Goal: Information Seeking & Learning: Learn about a topic

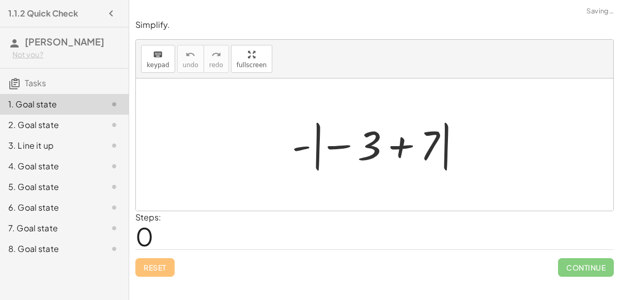
click at [310, 147] on div at bounding box center [379, 144] width 184 height 57
click at [329, 141] on div at bounding box center [379, 144] width 184 height 57
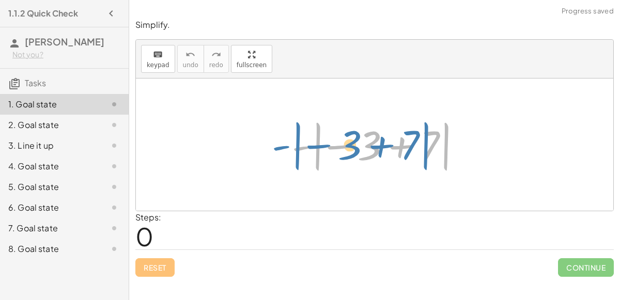
drag, startPoint x: 455, startPoint y: 150, endPoint x: 459, endPoint y: 145, distance: 7.0
click at [459, 145] on div at bounding box center [379, 144] width 184 height 57
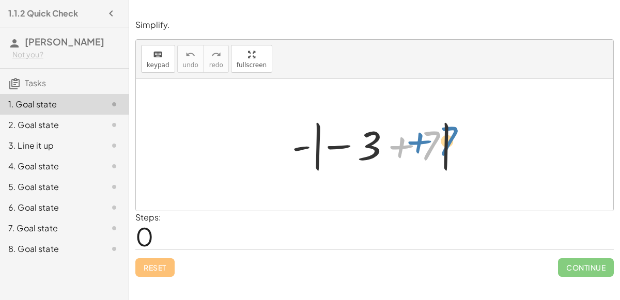
drag, startPoint x: 429, startPoint y: 150, endPoint x: 444, endPoint y: 149, distance: 14.5
click at [444, 149] on div at bounding box center [379, 144] width 184 height 57
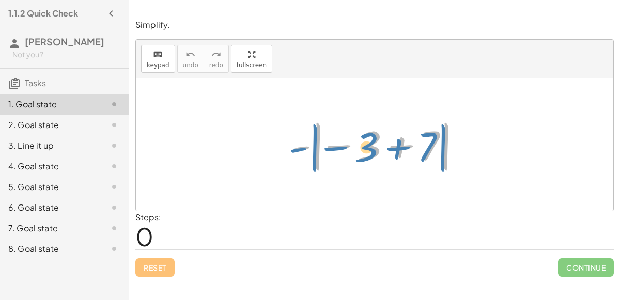
drag, startPoint x: 310, startPoint y: 146, endPoint x: 294, endPoint y: 148, distance: 16.1
click at [294, 148] on div at bounding box center [379, 144] width 184 height 57
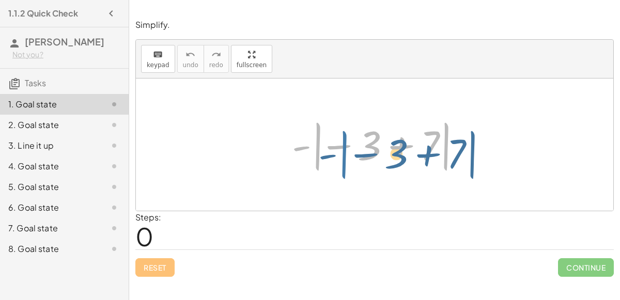
drag, startPoint x: 316, startPoint y: 151, endPoint x: 321, endPoint y: 147, distance: 6.2
click at [321, 147] on div at bounding box center [379, 144] width 184 height 57
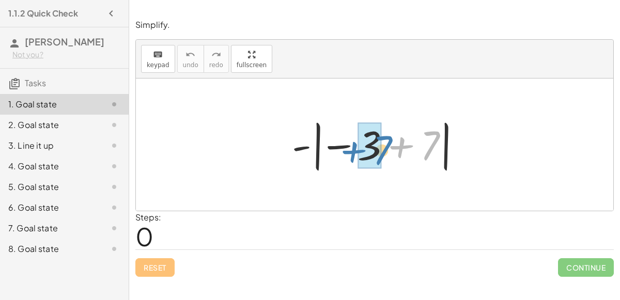
drag, startPoint x: 433, startPoint y: 151, endPoint x: 386, endPoint y: 156, distance: 47.3
click at [386, 156] on div at bounding box center [379, 144] width 184 height 57
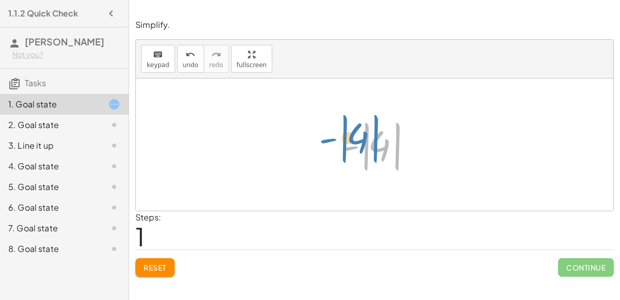
drag, startPoint x: 372, startPoint y: 140, endPoint x: 360, endPoint y: 131, distance: 14.9
click at [360, 131] on div at bounding box center [378, 144] width 87 height 57
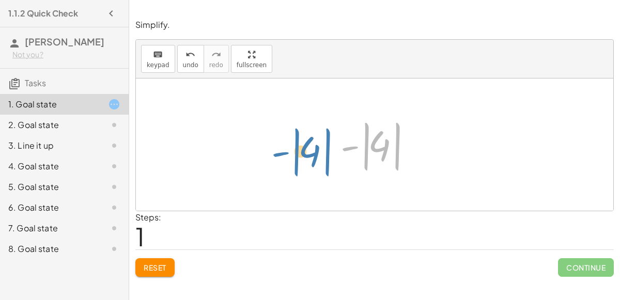
drag, startPoint x: 349, startPoint y: 146, endPoint x: 271, endPoint y: 164, distance: 80.5
click at [271, 164] on div "- | − 3 + 7 | - | 4 | - | | 4" at bounding box center [375, 145] width 478 height 132
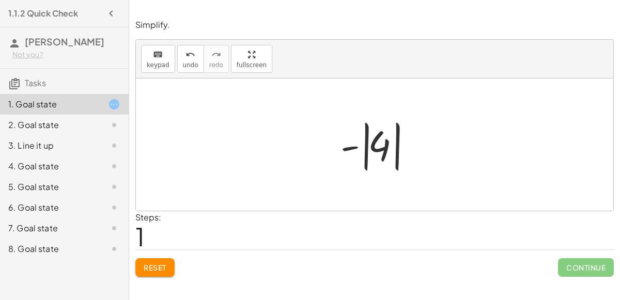
click at [169, 267] on button "Reset" at bounding box center [154, 267] width 39 height 19
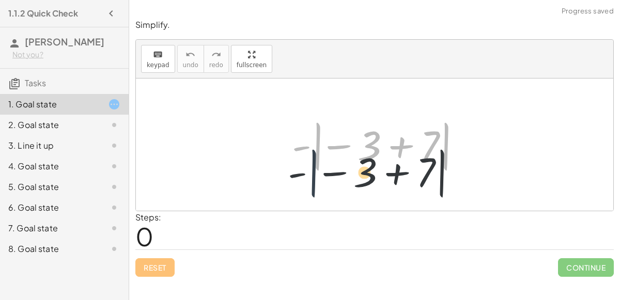
drag, startPoint x: 316, startPoint y: 157, endPoint x: 312, endPoint y: 170, distance: 13.7
click at [312, 170] on div at bounding box center [379, 144] width 184 height 57
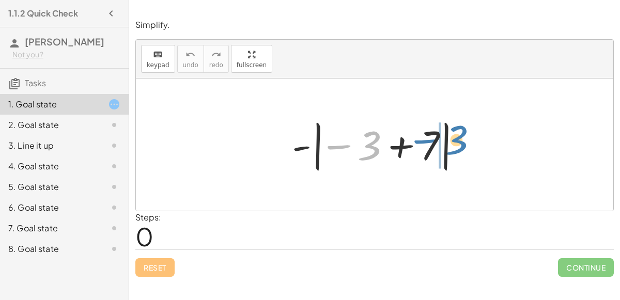
drag, startPoint x: 377, startPoint y: 139, endPoint x: 463, endPoint y: 133, distance: 86.0
click at [463, 133] on div at bounding box center [379, 144] width 184 height 57
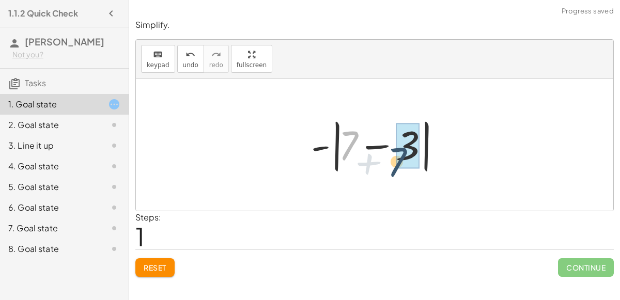
drag, startPoint x: 346, startPoint y: 144, endPoint x: 397, endPoint y: 160, distance: 53.1
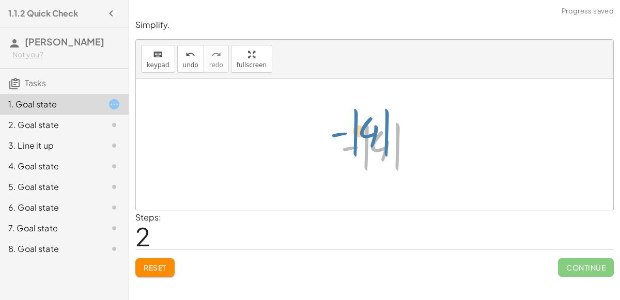
drag, startPoint x: 366, startPoint y: 154, endPoint x: 359, endPoint y: 141, distance: 14.6
click at [359, 141] on div at bounding box center [378, 144] width 87 height 57
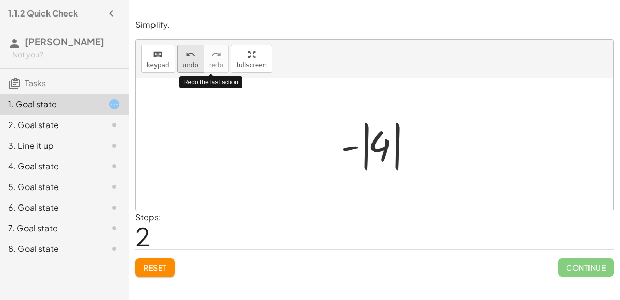
click at [186, 57] on icon "undo" at bounding box center [191, 55] width 10 height 12
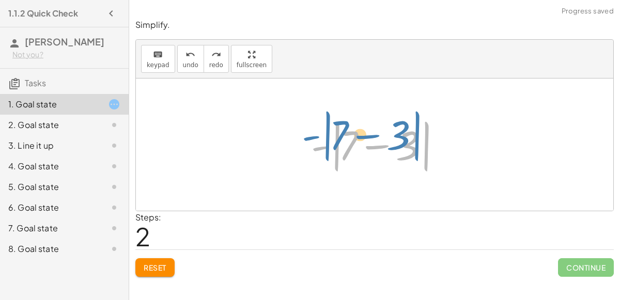
drag, startPoint x: 423, startPoint y: 141, endPoint x: 413, endPoint y: 131, distance: 13.5
click at [413, 131] on div at bounding box center [378, 144] width 145 height 59
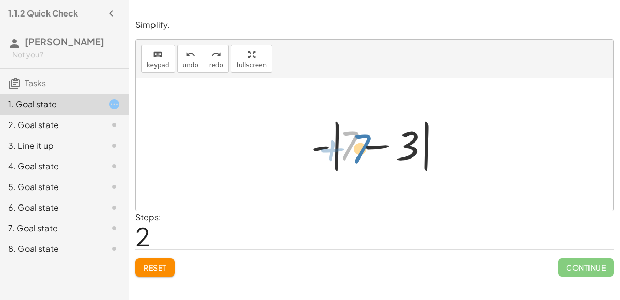
drag, startPoint x: 348, startPoint y: 144, endPoint x: 360, endPoint y: 146, distance: 11.6
click at [360, 146] on div at bounding box center [378, 144] width 145 height 59
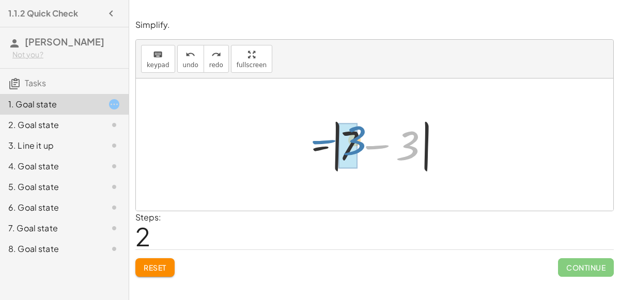
drag, startPoint x: 410, startPoint y: 150, endPoint x: 352, endPoint y: 144, distance: 57.7
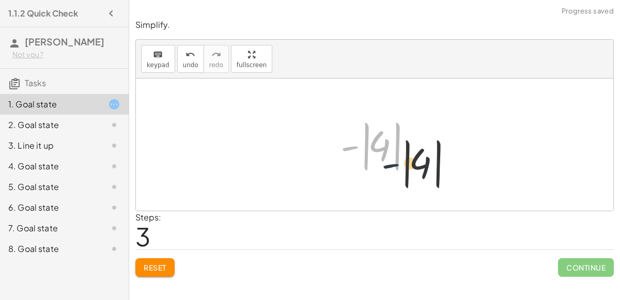
drag, startPoint x: 354, startPoint y: 147, endPoint x: 396, endPoint y: 165, distance: 46.8
click at [396, 165] on div at bounding box center [378, 144] width 87 height 57
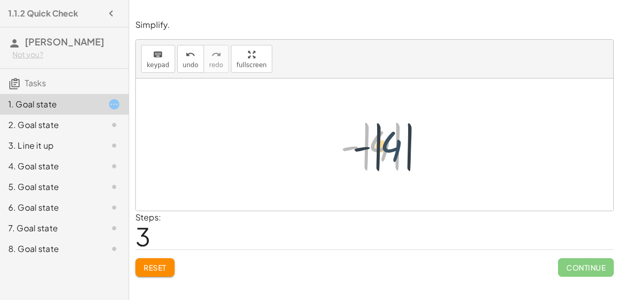
drag, startPoint x: 390, startPoint y: 163, endPoint x: 402, endPoint y: 163, distance: 11.4
click at [402, 163] on div at bounding box center [378, 144] width 87 height 57
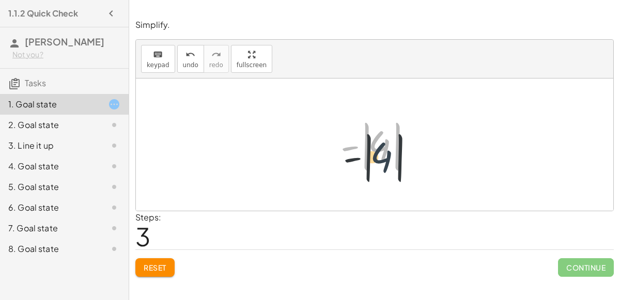
drag, startPoint x: 380, startPoint y: 151, endPoint x: 383, endPoint y: 132, distance: 19.4
click at [383, 132] on div at bounding box center [378, 144] width 87 height 57
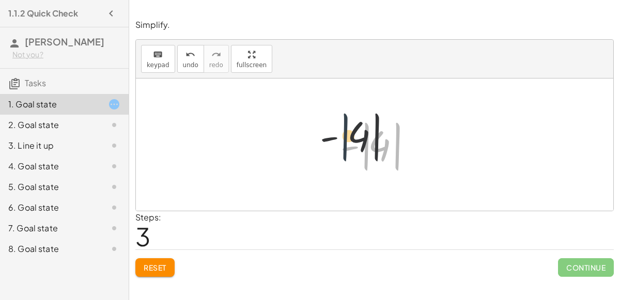
drag, startPoint x: 366, startPoint y: 137, endPoint x: 346, endPoint y: 126, distance: 23.1
click at [346, 126] on div at bounding box center [378, 144] width 87 height 57
drag, startPoint x: 346, startPoint y: 147, endPoint x: 326, endPoint y: 151, distance: 20.5
click at [326, 151] on div "- | − 3 + 7 | - | + 7 − 3 | - | 4 | - | | 4" at bounding box center [375, 145] width 100 height 63
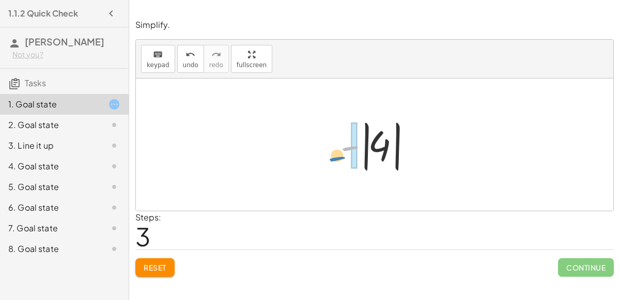
drag, startPoint x: 345, startPoint y: 148, endPoint x: 332, endPoint y: 159, distance: 16.5
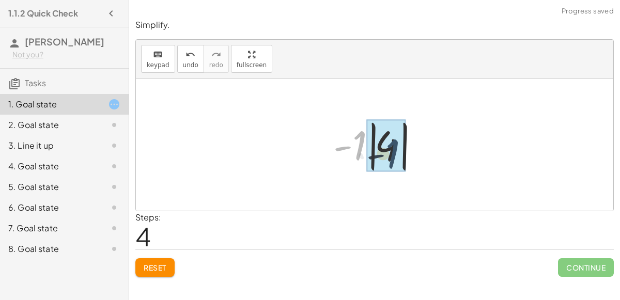
drag, startPoint x: 353, startPoint y: 150, endPoint x: 397, endPoint y: 154, distance: 44.6
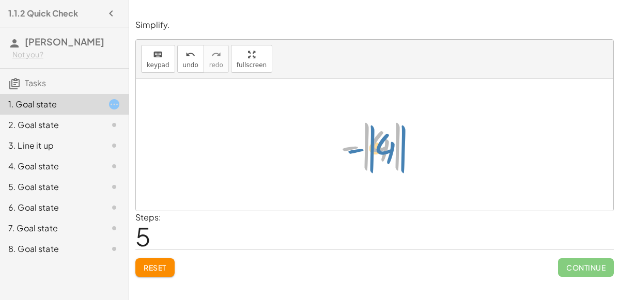
click at [350, 148] on div at bounding box center [378, 144] width 87 height 57
drag, startPoint x: 348, startPoint y: 150, endPoint x: 383, endPoint y: 205, distance: 65.1
click at [383, 205] on body "1.1.2 Quick Check [PERSON_NAME] Not you? Tasks 1. Goal state 2. Goal state 3. L…" at bounding box center [310, 150] width 620 height 300
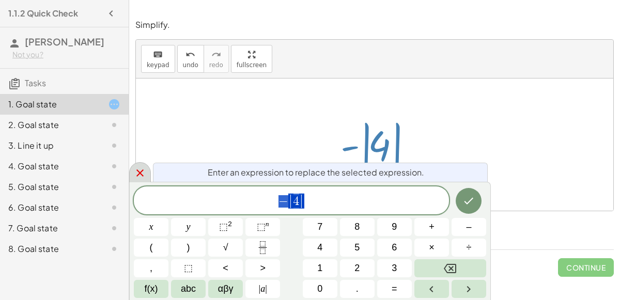
click at [142, 172] on icon at bounding box center [139, 173] width 7 height 7
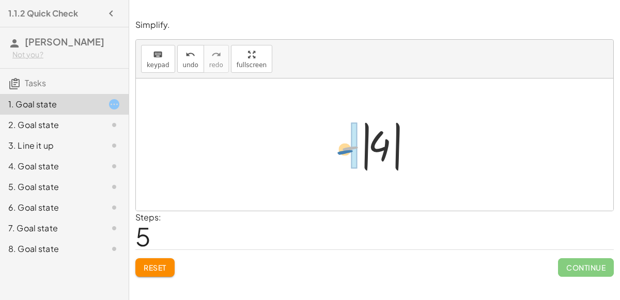
drag, startPoint x: 346, startPoint y: 148, endPoint x: 341, endPoint y: 152, distance: 6.3
click at [341, 152] on div at bounding box center [378, 144] width 87 height 57
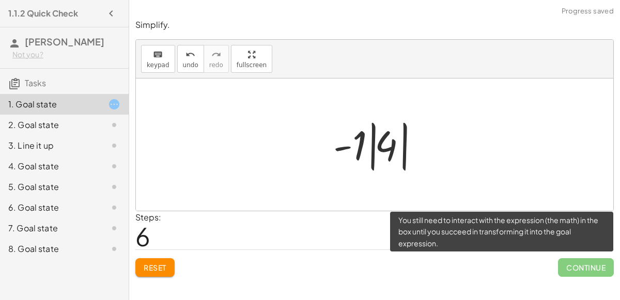
click at [564, 259] on span "Continue" at bounding box center [586, 267] width 56 height 19
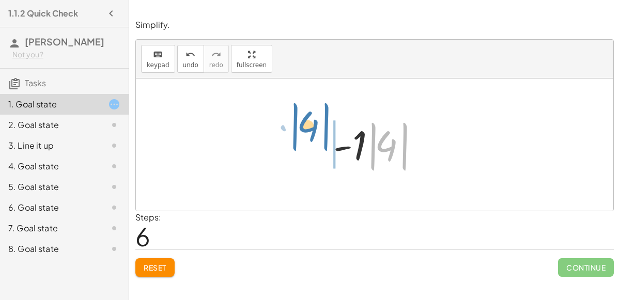
drag, startPoint x: 395, startPoint y: 151, endPoint x: 319, endPoint y: 138, distance: 77.2
click at [319, 138] on div "- | − 3 + 7 | - | + 7 − 3 | - | 4 | · - 1 · | 4 | - | 4 | · | 4 | - | | 4 · 1 ·" at bounding box center [375, 145] width 114 height 63
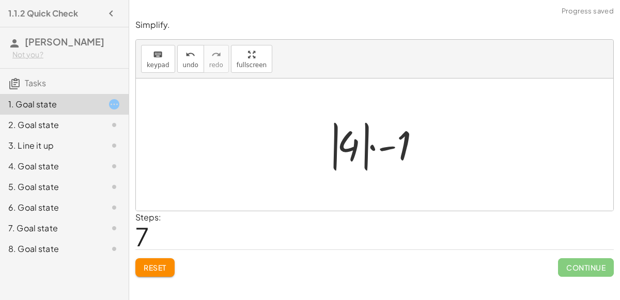
click at [380, 147] on div at bounding box center [379, 144] width 111 height 57
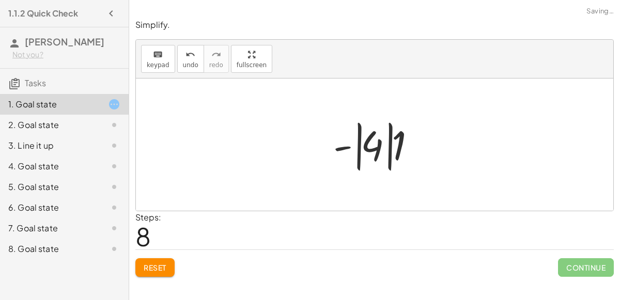
click at [385, 147] on div at bounding box center [378, 144] width 101 height 57
click at [365, 151] on div at bounding box center [379, 144] width 94 height 53
click at [377, 149] on div at bounding box center [379, 144] width 94 height 53
click at [385, 148] on div at bounding box center [379, 144] width 94 height 53
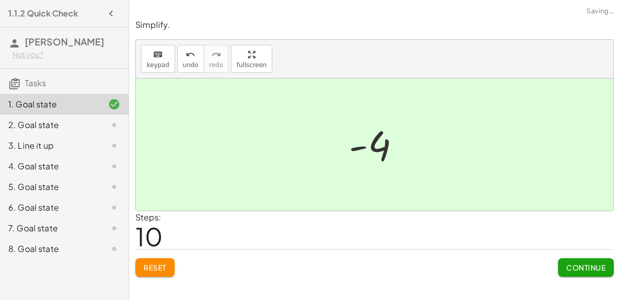
click at [589, 259] on button "Continue" at bounding box center [586, 267] width 56 height 19
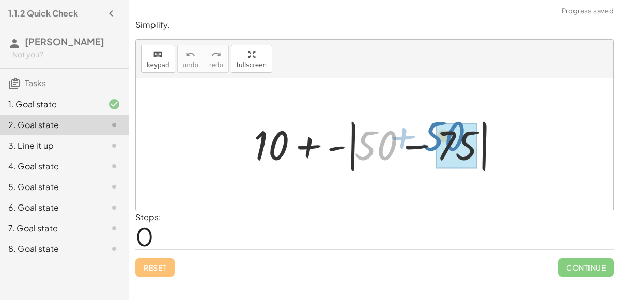
drag, startPoint x: 383, startPoint y: 149, endPoint x: 468, endPoint y: 140, distance: 85.3
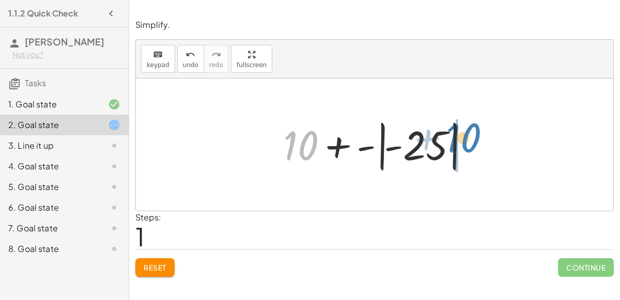
drag, startPoint x: 316, startPoint y: 145, endPoint x: 479, endPoint y: 139, distance: 162.4
click at [479, 139] on div at bounding box center [379, 144] width 202 height 57
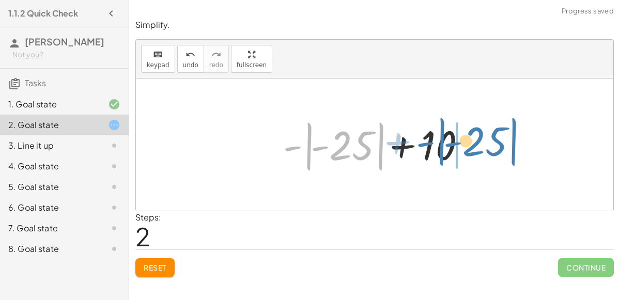
drag, startPoint x: 307, startPoint y: 144, endPoint x: 440, endPoint y: 139, distance: 133.4
click at [440, 139] on div at bounding box center [379, 144] width 202 height 57
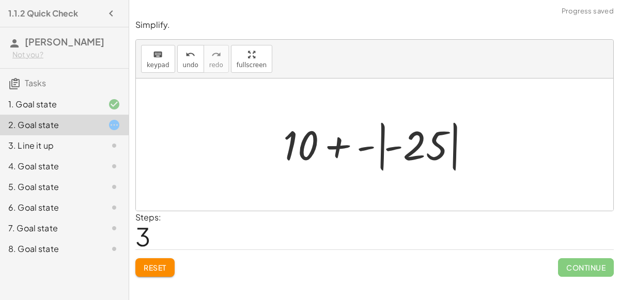
click at [344, 145] on div at bounding box center [379, 144] width 202 height 57
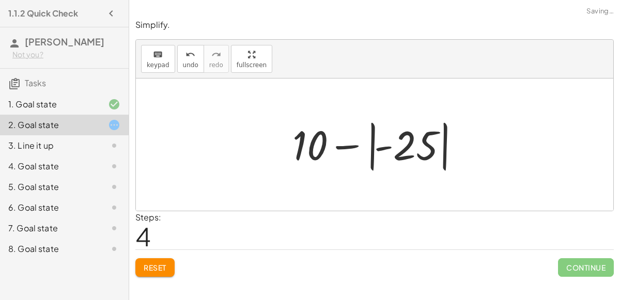
click at [349, 146] on div at bounding box center [378, 144] width 182 height 57
click at [381, 149] on div at bounding box center [378, 144] width 182 height 57
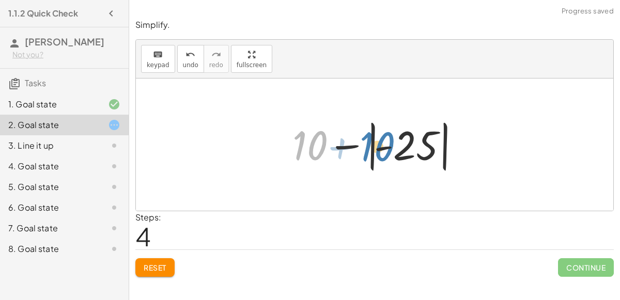
drag, startPoint x: 319, startPoint y: 147, endPoint x: 388, endPoint y: 148, distance: 68.2
click at [388, 148] on div at bounding box center [378, 144] width 182 height 57
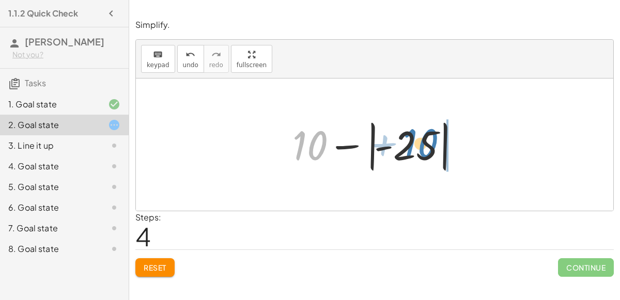
drag, startPoint x: 300, startPoint y: 144, endPoint x: 416, endPoint y: 146, distance: 115.3
click at [416, 146] on div at bounding box center [378, 144] width 182 height 57
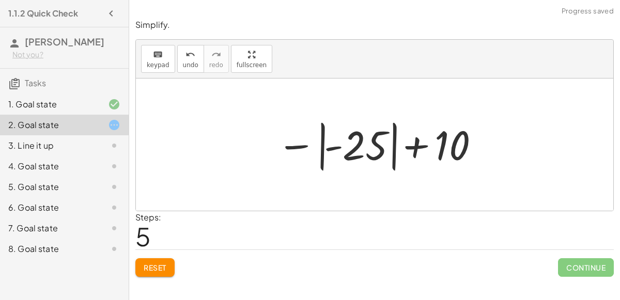
click at [397, 147] on div at bounding box center [379, 144] width 214 height 57
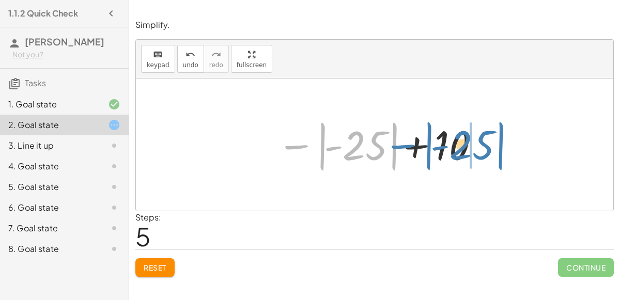
drag, startPoint x: 302, startPoint y: 145, endPoint x: 406, endPoint y: 143, distance: 104.4
click at [406, 143] on div at bounding box center [379, 144] width 214 height 57
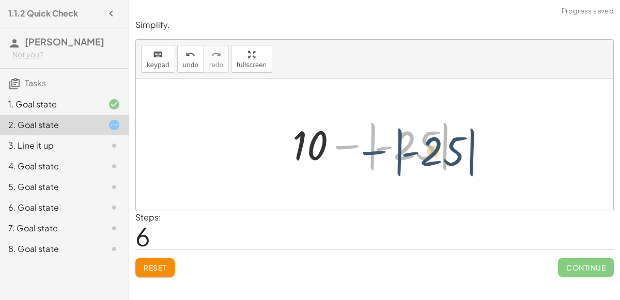
drag, startPoint x: 345, startPoint y: 147, endPoint x: 345, endPoint y: 137, distance: 9.3
click at [345, 137] on div at bounding box center [378, 144] width 182 height 57
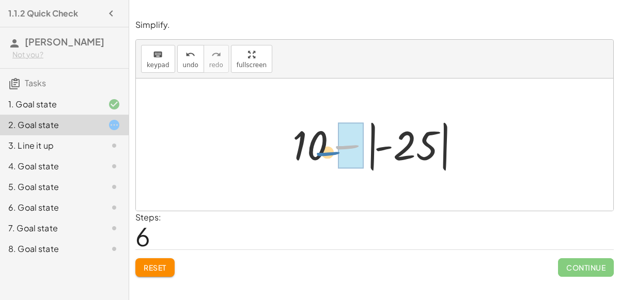
drag, startPoint x: 339, startPoint y: 146, endPoint x: 319, endPoint y: 153, distance: 20.3
click at [319, 153] on div at bounding box center [378, 144] width 182 height 57
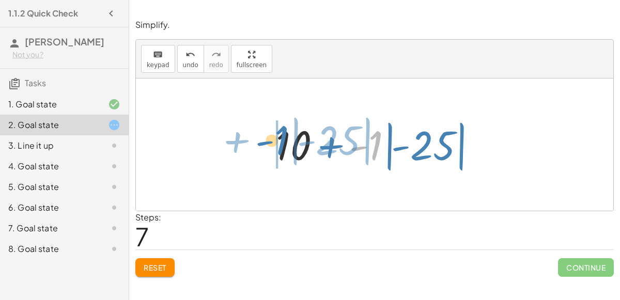
drag, startPoint x: 367, startPoint y: 149, endPoint x: 273, endPoint y: 144, distance: 94.2
click at [273, 144] on div at bounding box center [379, 144] width 216 height 57
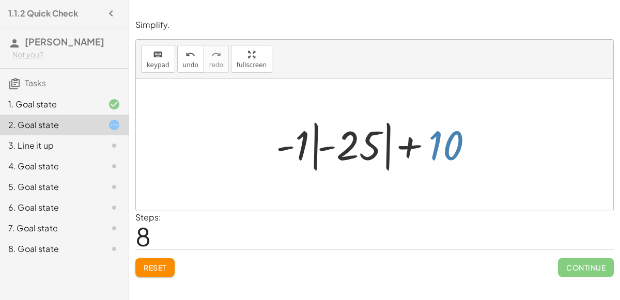
click at [434, 144] on div at bounding box center [379, 144] width 216 height 57
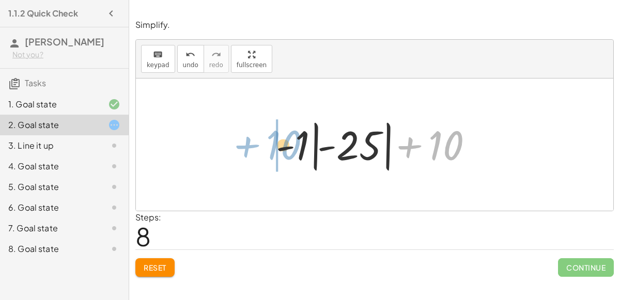
drag, startPoint x: 411, startPoint y: 147, endPoint x: 264, endPoint y: 157, distance: 147.6
click at [264, 157] on div "+ 10 + - | + 50 − 75 | + 10 + - | - 25 | + - | - 25 | + 10 + 10 + - | - 25 | + …" at bounding box center [374, 145] width 228 height 63
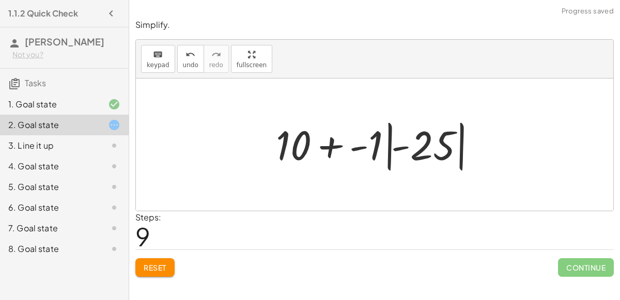
click at [349, 146] on div at bounding box center [379, 144] width 216 height 57
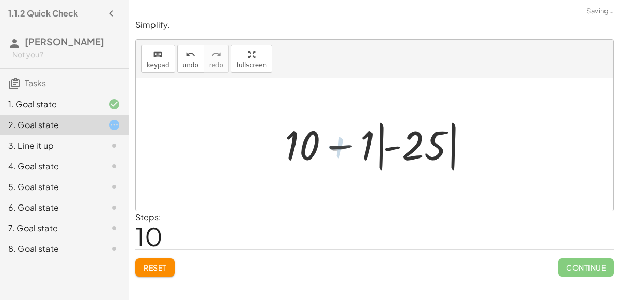
click at [349, 146] on div at bounding box center [379, 144] width 197 height 57
click at [370, 143] on div at bounding box center [379, 144] width 197 height 57
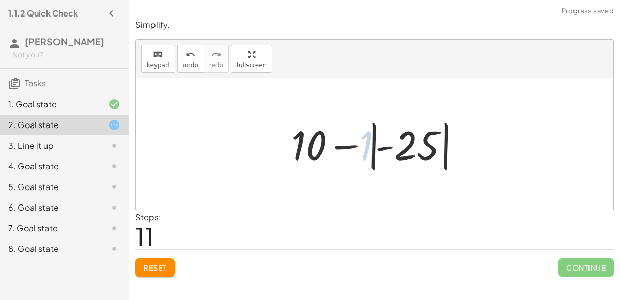
click at [358, 144] on div at bounding box center [378, 144] width 182 height 57
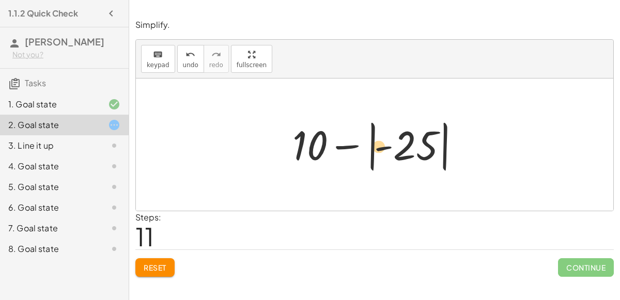
drag, startPoint x: 320, startPoint y: 141, endPoint x: 389, endPoint y: 141, distance: 68.7
click at [389, 141] on div at bounding box center [378, 144] width 182 height 57
click at [412, 147] on div at bounding box center [378, 144] width 182 height 57
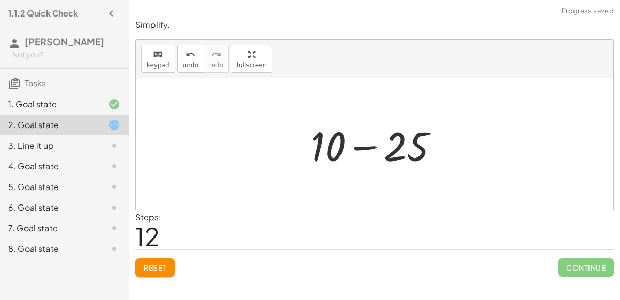
click at [383, 147] on div at bounding box center [378, 144] width 147 height 53
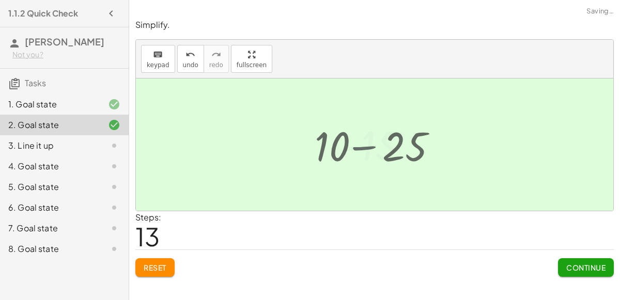
click at [383, 147] on div at bounding box center [379, 144] width 84 height 51
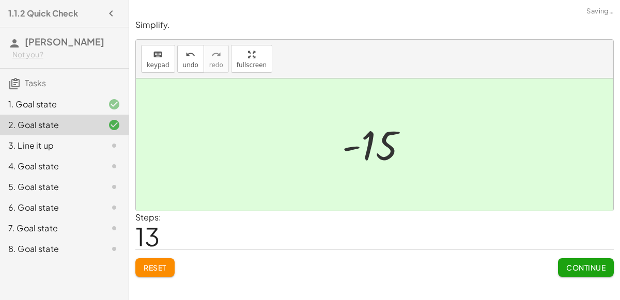
click at [574, 270] on span "Continue" at bounding box center [585, 267] width 39 height 9
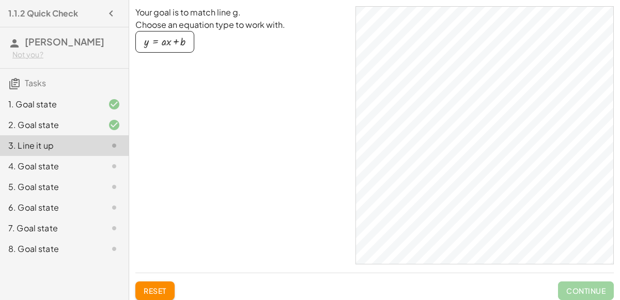
drag, startPoint x: 176, startPoint y: 38, endPoint x: 282, endPoint y: 51, distance: 106.7
click at [282, 51] on div "y = + · a · x + b" at bounding box center [241, 48] width 212 height 34
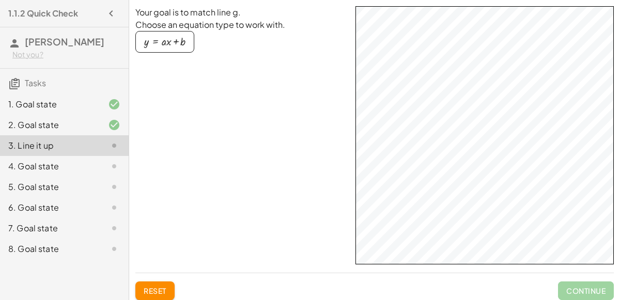
click at [181, 34] on button "y = + · a · x + b" at bounding box center [164, 42] width 59 height 22
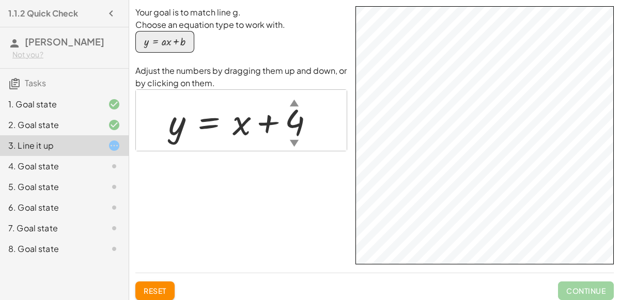
click at [295, 141] on div "▼" at bounding box center [294, 142] width 9 height 13
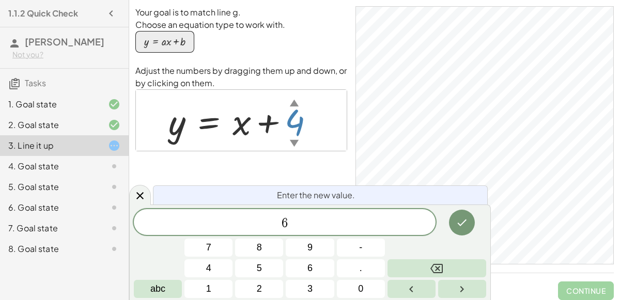
click at [470, 224] on button "Done" at bounding box center [462, 223] width 26 height 26
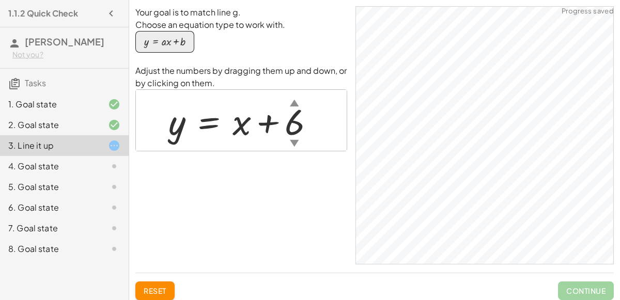
click at [293, 142] on div "▼" at bounding box center [294, 142] width 9 height 13
click at [294, 141] on div "▼" at bounding box center [294, 142] width 9 height 13
click at [246, 124] on div at bounding box center [245, 120] width 164 height 47
click at [293, 102] on div "▲" at bounding box center [294, 102] width 9 height 13
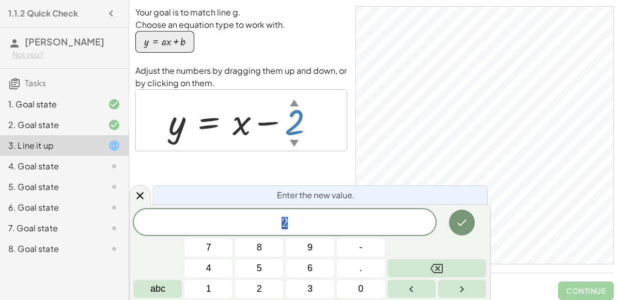
click at [294, 103] on div "▲" at bounding box center [294, 102] width 9 height 13
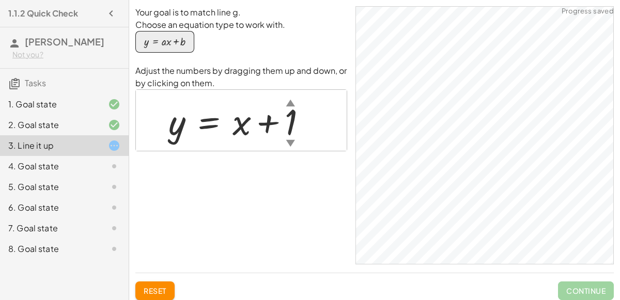
click at [239, 120] on div at bounding box center [241, 120] width 157 height 47
click at [184, 128] on div at bounding box center [241, 120] width 157 height 47
click at [179, 127] on div at bounding box center [241, 120] width 157 height 47
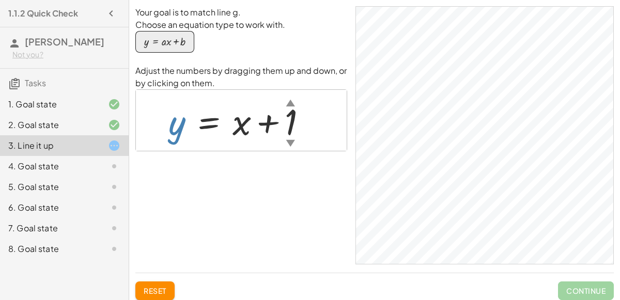
drag, startPoint x: 179, startPoint y: 127, endPoint x: 245, endPoint y: 130, distance: 66.3
click at [245, 130] on div at bounding box center [241, 120] width 157 height 47
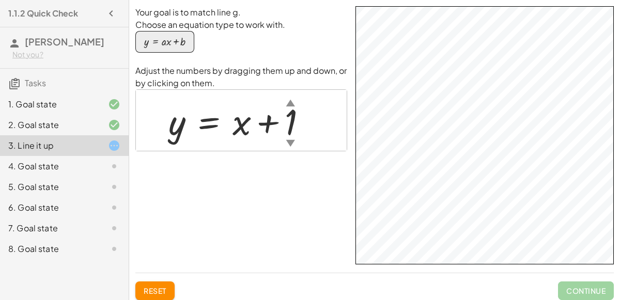
click at [291, 141] on div "▼" at bounding box center [290, 142] width 9 height 13
click at [174, 145] on div "y = + x − 3 ▲ ▼" at bounding box center [242, 121] width 178 height 52
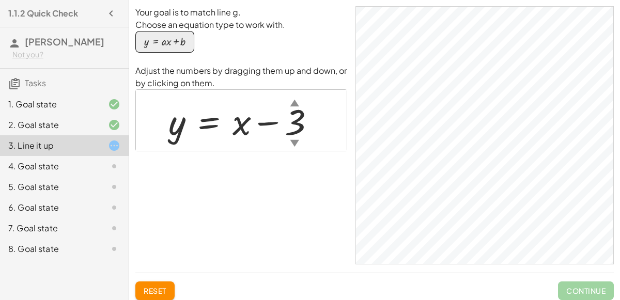
click at [174, 127] on div at bounding box center [245, 120] width 165 height 47
drag, startPoint x: 174, startPoint y: 127, endPoint x: 202, endPoint y: 134, distance: 28.3
click at [202, 134] on div at bounding box center [245, 120] width 165 height 47
click at [155, 43] on div "button" at bounding box center [164, 41] width 41 height 11
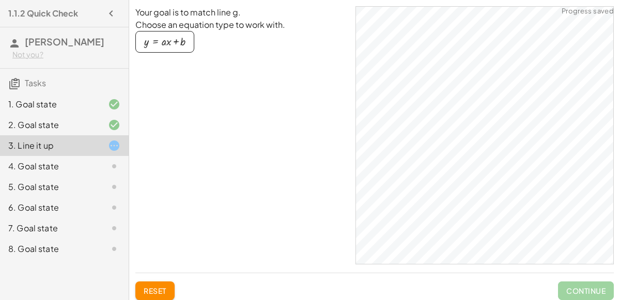
click at [155, 43] on div "button" at bounding box center [164, 41] width 41 height 11
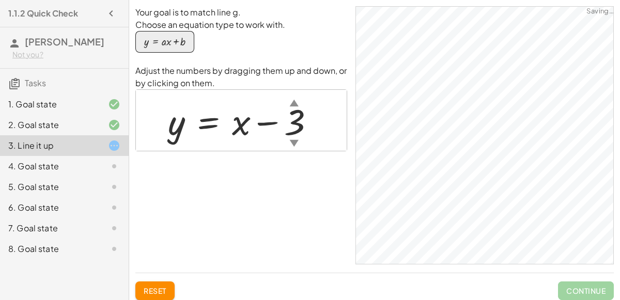
click at [157, 41] on div "button" at bounding box center [164, 41] width 41 height 11
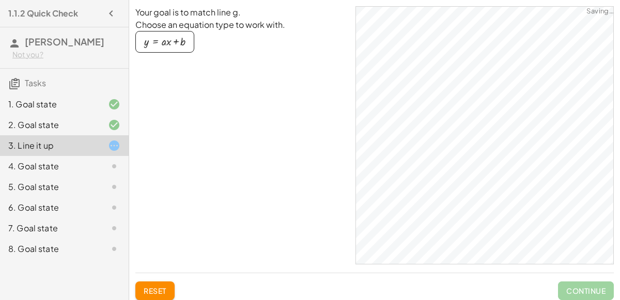
click at [157, 41] on div "button" at bounding box center [164, 41] width 41 height 11
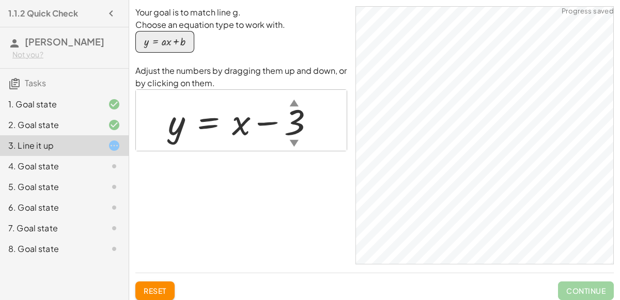
click at [236, 136] on div at bounding box center [245, 120] width 165 height 47
click at [237, 127] on div at bounding box center [245, 120] width 165 height 47
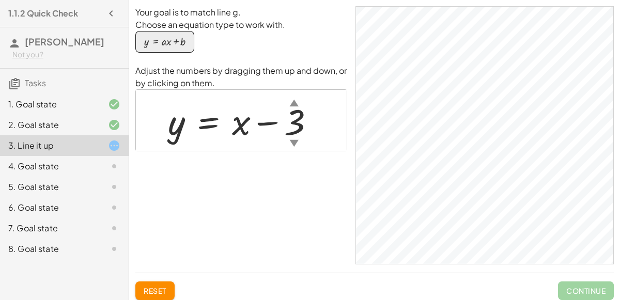
click at [204, 129] on div at bounding box center [245, 120] width 165 height 47
click at [186, 129] on div at bounding box center [245, 120] width 165 height 47
click at [170, 130] on div at bounding box center [245, 120] width 165 height 47
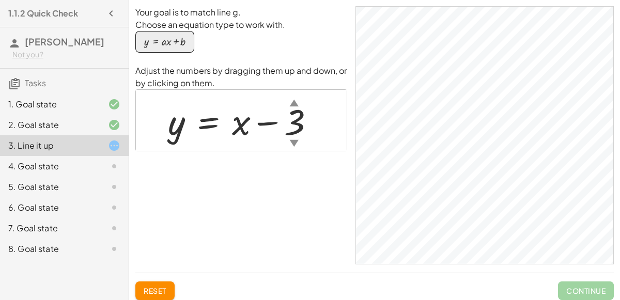
click at [170, 130] on div at bounding box center [245, 120] width 165 height 47
drag, startPoint x: 295, startPoint y: 122, endPoint x: 319, endPoint y: 122, distance: 24.8
click at [319, 122] on div at bounding box center [245, 120] width 165 height 47
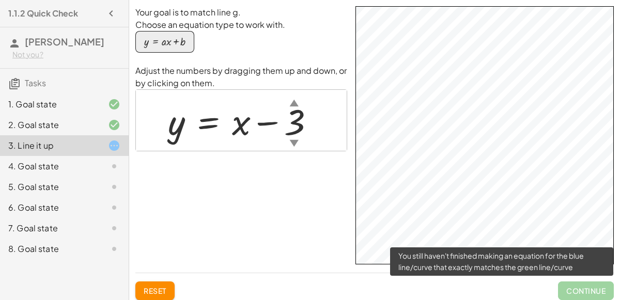
click at [597, 287] on span "Continue" at bounding box center [586, 291] width 56 height 19
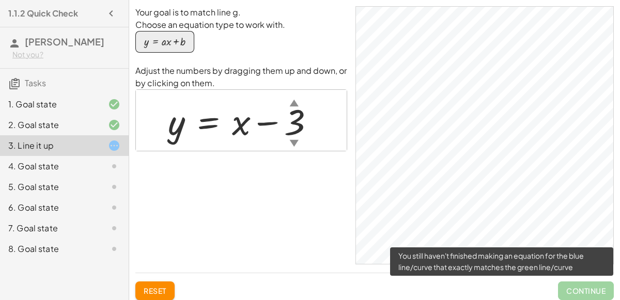
click at [597, 287] on span "Continue" at bounding box center [586, 291] width 56 height 19
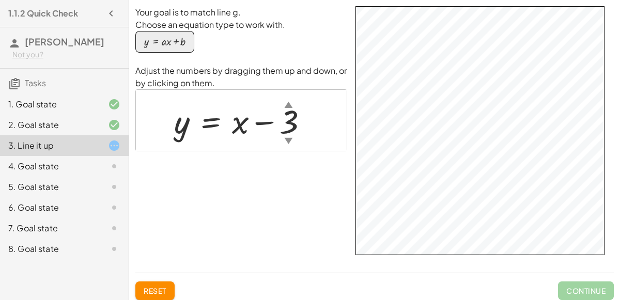
scroll to position [14, 0]
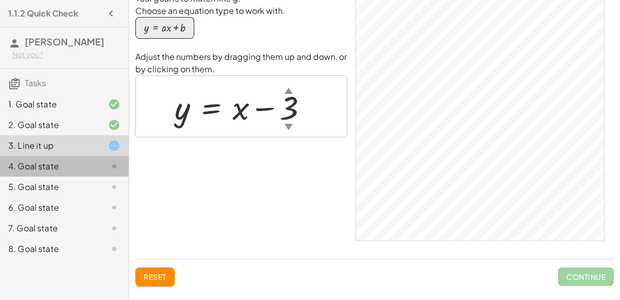
click at [121, 197] on div "4. Goal state" at bounding box center [64, 207] width 129 height 21
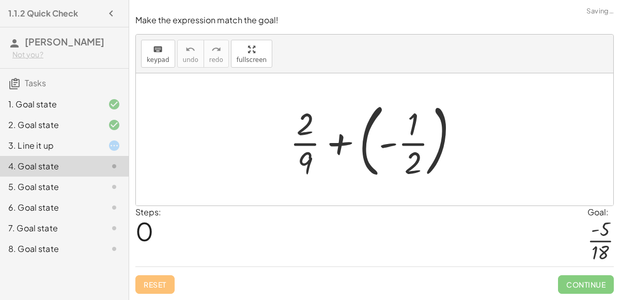
scroll to position [0, 0]
click at [116, 144] on icon at bounding box center [114, 146] width 12 height 12
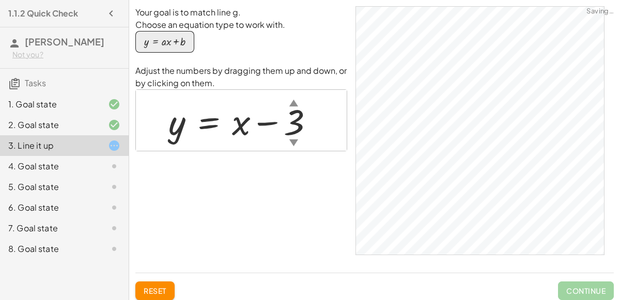
click at [115, 168] on icon at bounding box center [114, 166] width 12 height 12
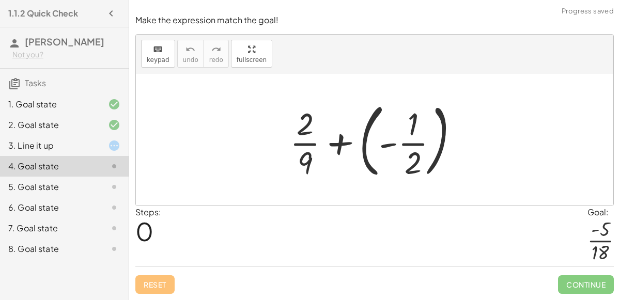
click at [342, 142] on div at bounding box center [379, 140] width 188 height 86
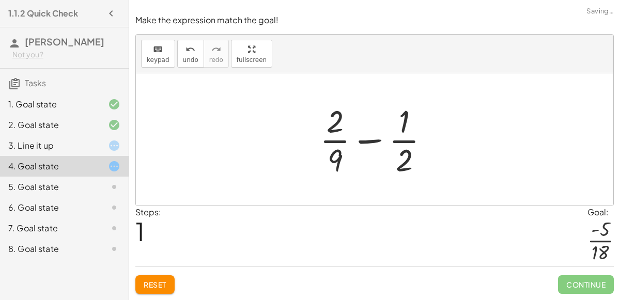
click at [367, 144] on div at bounding box center [379, 140] width 128 height 80
click at [412, 154] on div at bounding box center [379, 140] width 128 height 80
drag, startPoint x: 407, startPoint y: 155, endPoint x: 326, endPoint y: 129, distance: 85.0
click at [326, 129] on div at bounding box center [379, 140] width 128 height 80
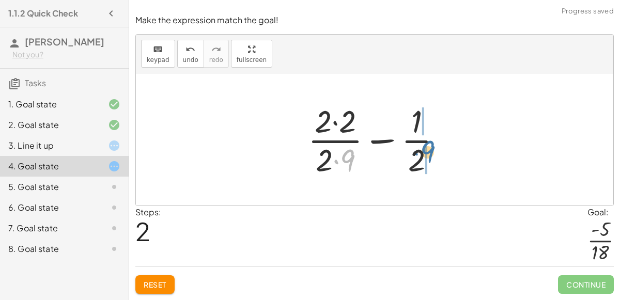
drag, startPoint x: 345, startPoint y: 157, endPoint x: 427, endPoint y: 148, distance: 82.6
click at [427, 148] on div at bounding box center [379, 140] width 152 height 80
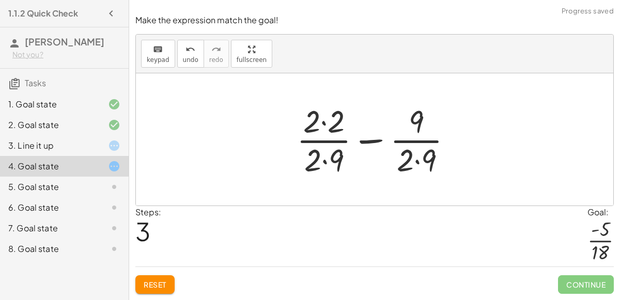
click at [339, 140] on div at bounding box center [379, 140] width 175 height 80
click at [323, 142] on div at bounding box center [379, 140] width 175 height 80
click at [412, 145] on div at bounding box center [379, 140] width 175 height 80
drag, startPoint x: 429, startPoint y: 159, endPoint x: 446, endPoint y: 142, distance: 24.1
click at [446, 142] on div at bounding box center [379, 140] width 175 height 80
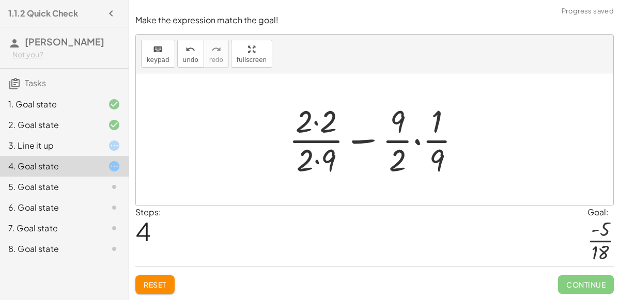
click at [416, 143] on div at bounding box center [379, 140] width 191 height 80
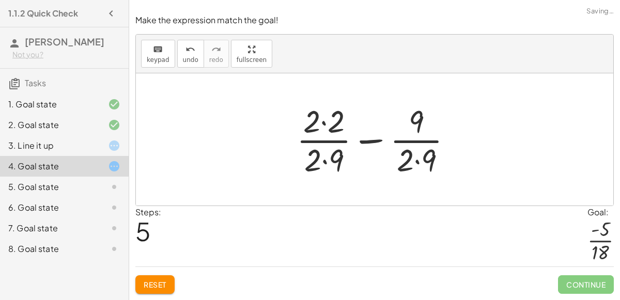
click at [324, 141] on div at bounding box center [379, 140] width 175 height 80
drag, startPoint x: 308, startPoint y: 158, endPoint x: 273, endPoint y: 141, distance: 37.9
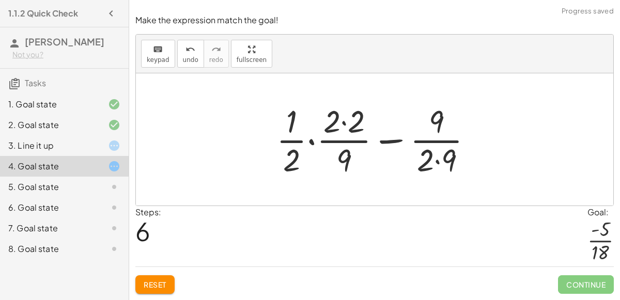
click at [341, 143] on div at bounding box center [378, 140] width 215 height 80
click at [341, 125] on div at bounding box center [378, 140] width 215 height 80
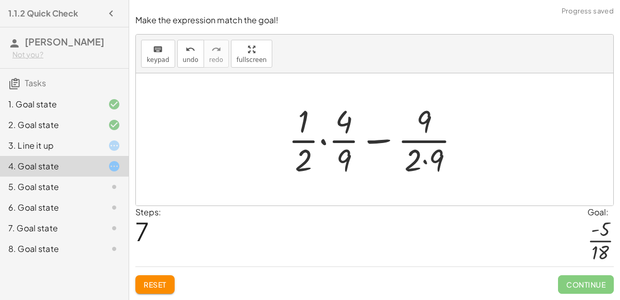
click at [341, 142] on div at bounding box center [378, 140] width 191 height 80
click at [323, 143] on div at bounding box center [378, 140] width 191 height 80
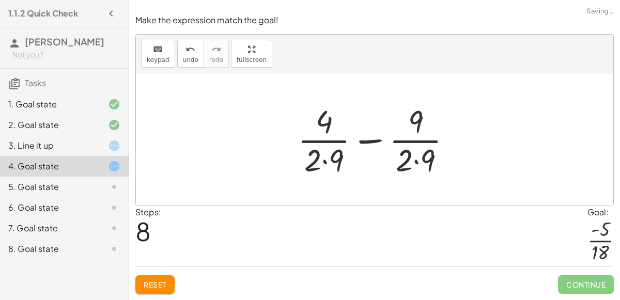
click at [368, 143] on div at bounding box center [379, 140] width 173 height 80
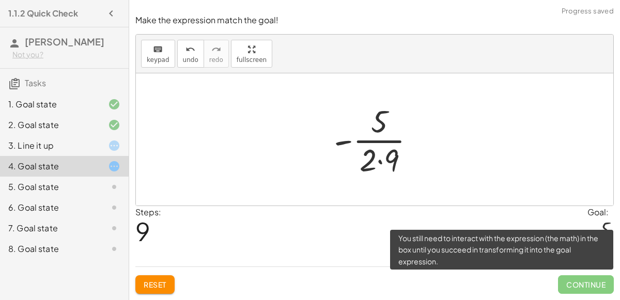
click at [574, 284] on span "Continue" at bounding box center [586, 284] width 56 height 19
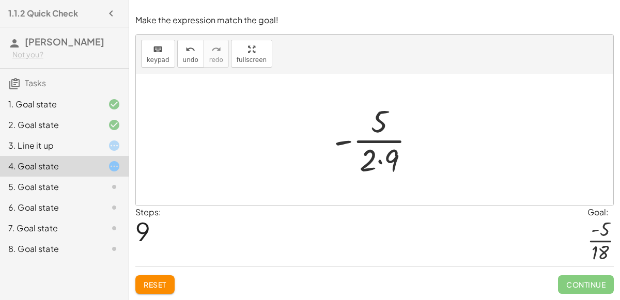
click at [162, 285] on span "Reset" at bounding box center [155, 284] width 23 height 9
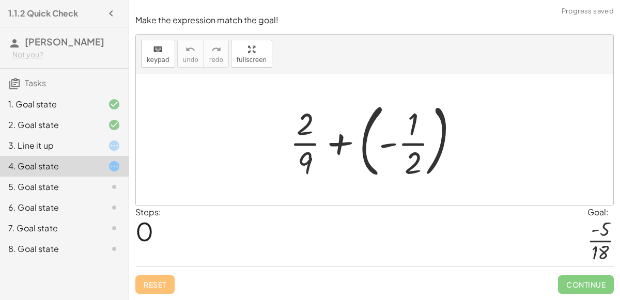
click at [345, 144] on div at bounding box center [379, 140] width 188 height 86
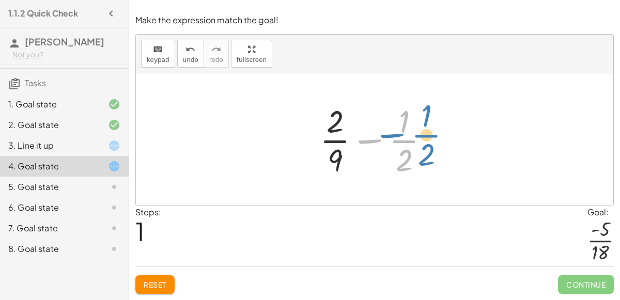
drag, startPoint x: 401, startPoint y: 148, endPoint x: 420, endPoint y: 144, distance: 19.6
click at [420, 144] on div at bounding box center [379, 140] width 128 height 80
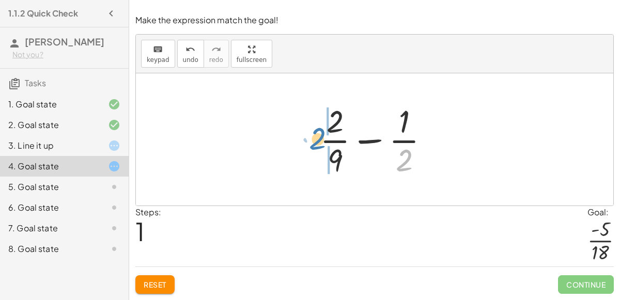
drag, startPoint x: 405, startPoint y: 163, endPoint x: 317, endPoint y: 143, distance: 90.3
click at [317, 143] on div at bounding box center [379, 140] width 128 height 80
drag, startPoint x: 400, startPoint y: 159, endPoint x: 317, endPoint y: 139, distance: 85.1
click at [317, 139] on div at bounding box center [379, 140] width 128 height 80
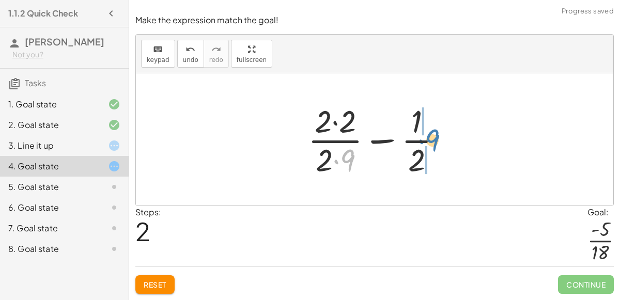
drag, startPoint x: 347, startPoint y: 161, endPoint x: 431, endPoint y: 141, distance: 86.6
click at [431, 141] on div at bounding box center [379, 140] width 152 height 80
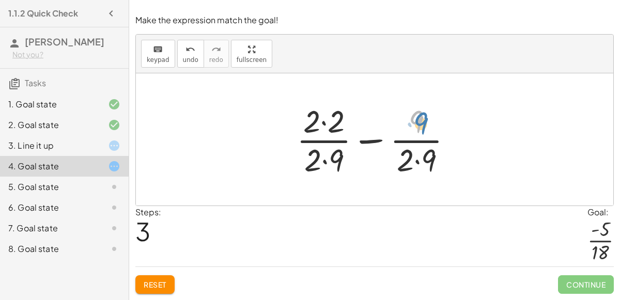
click at [425, 125] on div at bounding box center [379, 140] width 175 height 80
click at [323, 125] on div at bounding box center [379, 140] width 175 height 80
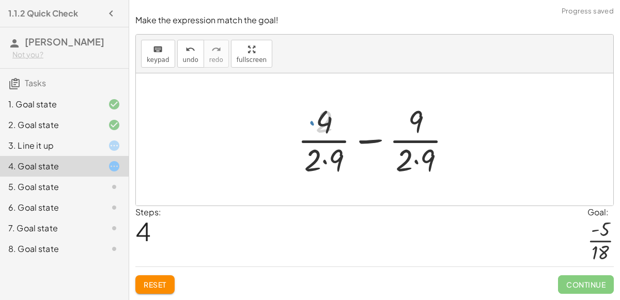
click at [325, 162] on div at bounding box center [379, 140] width 173 height 80
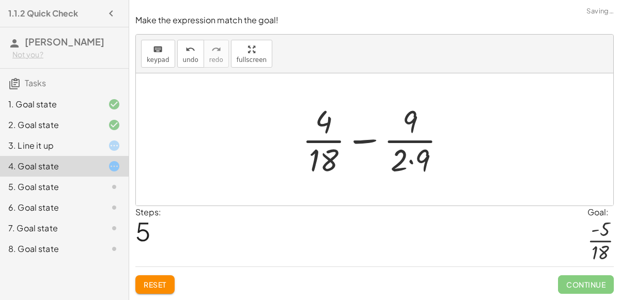
click at [410, 161] on div at bounding box center [378, 140] width 163 height 80
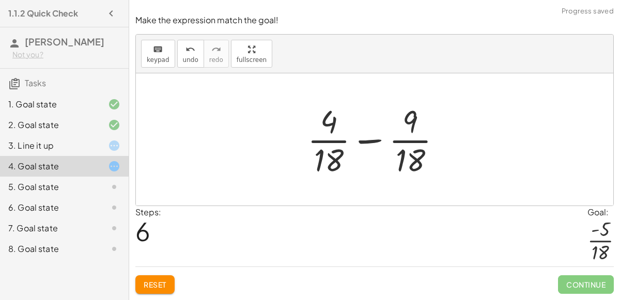
click at [373, 140] on div at bounding box center [378, 140] width 152 height 80
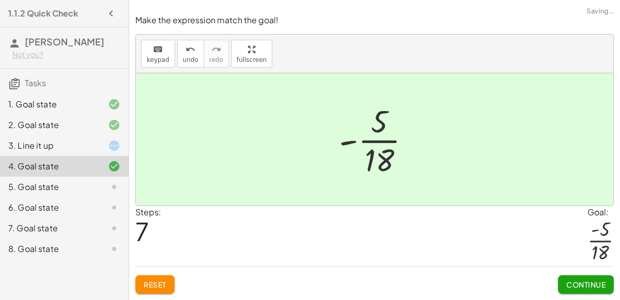
click at [577, 280] on span "Continue" at bounding box center [585, 284] width 39 height 9
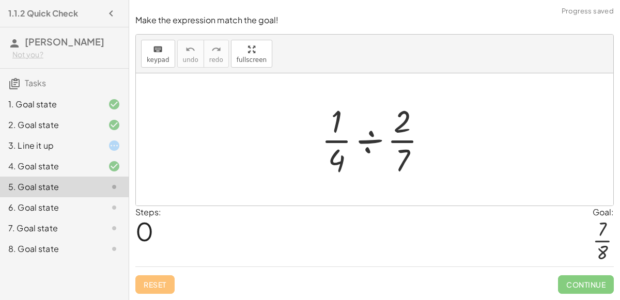
click at [366, 141] on div at bounding box center [378, 140] width 125 height 80
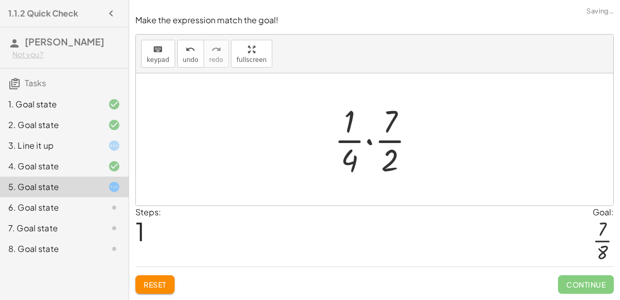
click at [366, 140] on div at bounding box center [378, 140] width 99 height 80
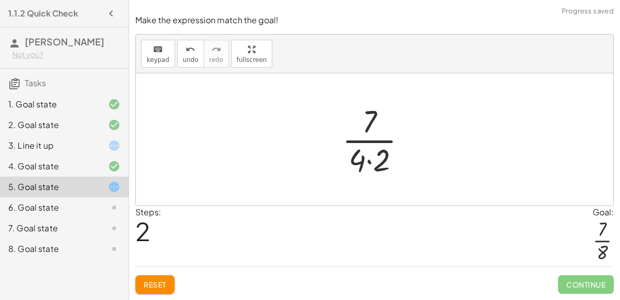
click at [371, 159] on div at bounding box center [378, 140] width 83 height 80
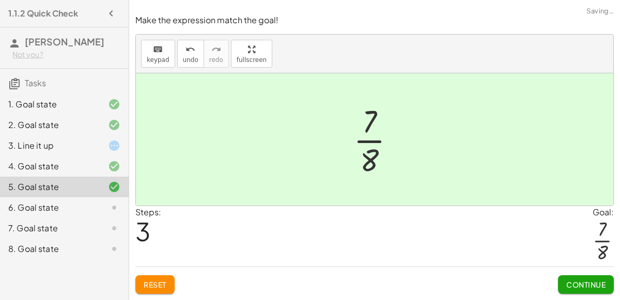
click at [603, 293] on button "Continue" at bounding box center [586, 284] width 56 height 19
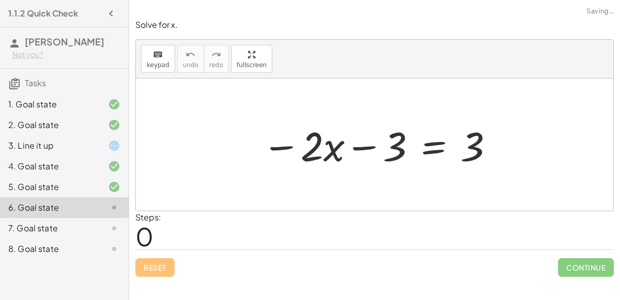
click at [356, 146] on div at bounding box center [378, 144] width 243 height 53
click at [279, 146] on div at bounding box center [378, 144] width 243 height 53
click at [427, 141] on div at bounding box center [378, 144] width 243 height 53
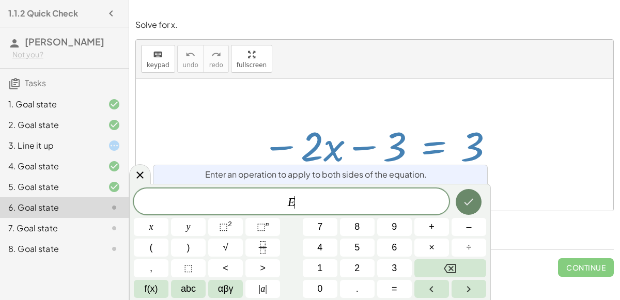
click at [469, 193] on button "Done" at bounding box center [469, 202] width 26 height 26
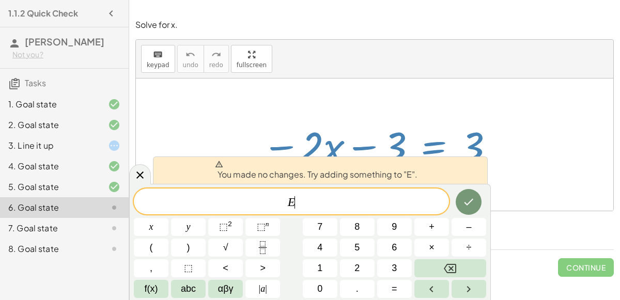
click at [526, 179] on div at bounding box center [375, 145] width 478 height 132
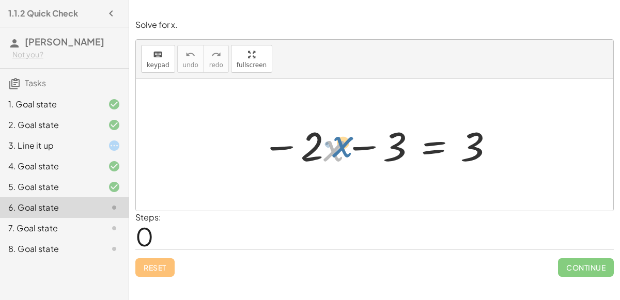
drag, startPoint x: 334, startPoint y: 148, endPoint x: 341, endPoint y: 143, distance: 8.5
click at [341, 143] on div at bounding box center [378, 144] width 243 height 53
drag, startPoint x: 389, startPoint y: 149, endPoint x: 389, endPoint y: 159, distance: 9.3
click at [389, 159] on div at bounding box center [378, 144] width 243 height 53
click at [366, 147] on div at bounding box center [378, 144] width 243 height 53
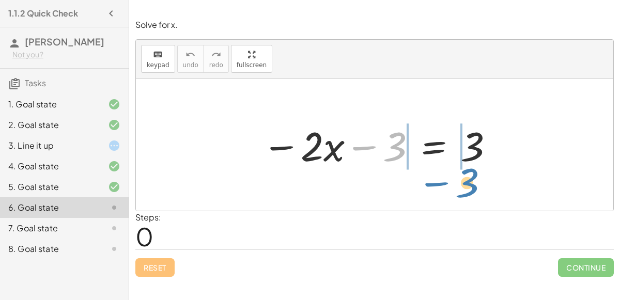
drag, startPoint x: 391, startPoint y: 146, endPoint x: 464, endPoint y: 180, distance: 80.5
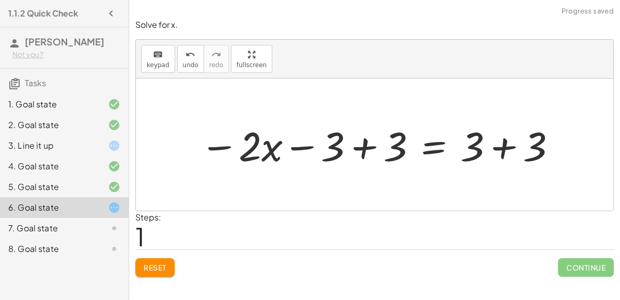
click at [503, 149] on div at bounding box center [379, 144] width 368 height 53
click at [367, 147] on div at bounding box center [347, 144] width 305 height 53
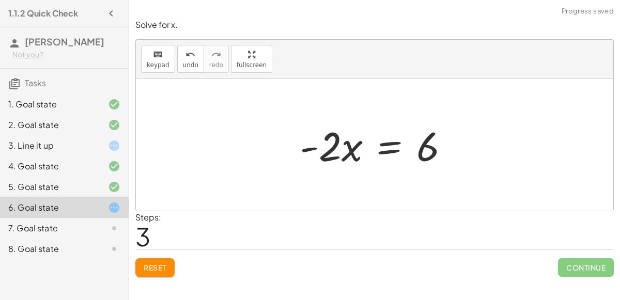
click at [389, 144] on div at bounding box center [379, 144] width 168 height 53
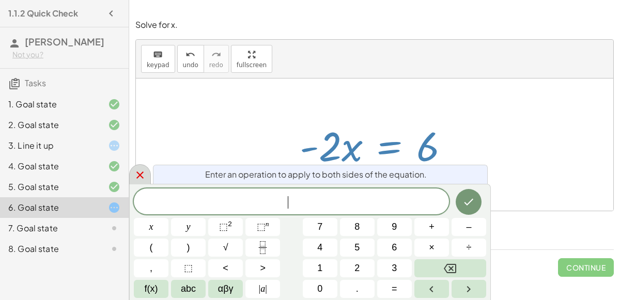
click at [143, 175] on icon at bounding box center [140, 175] width 12 height 12
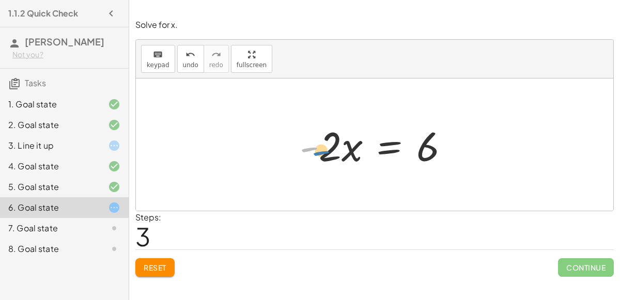
drag, startPoint x: 309, startPoint y: 145, endPoint x: 318, endPoint y: 148, distance: 9.7
click at [318, 148] on div at bounding box center [379, 144] width 168 height 53
drag, startPoint x: 431, startPoint y: 146, endPoint x: 338, endPoint y: 187, distance: 101.8
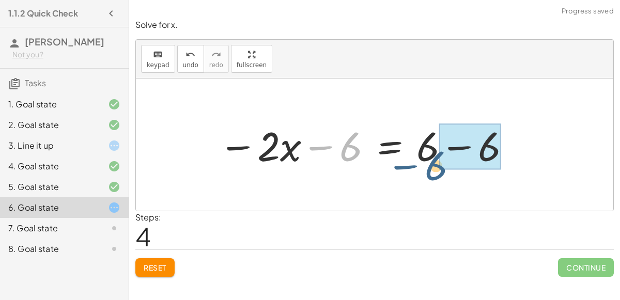
drag, startPoint x: 347, startPoint y: 151, endPoint x: 432, endPoint y: 169, distance: 86.2
click at [432, 169] on div at bounding box center [365, 144] width 304 height 53
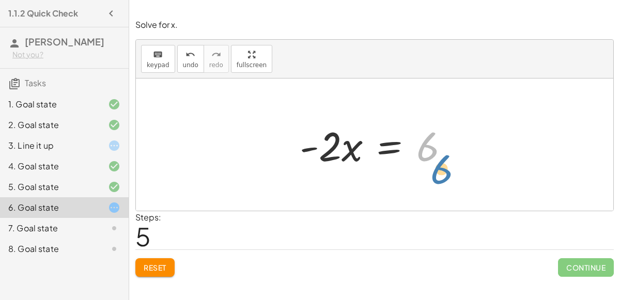
drag, startPoint x: 425, startPoint y: 151, endPoint x: 452, endPoint y: 161, distance: 28.1
click at [452, 161] on div at bounding box center [379, 144] width 168 height 53
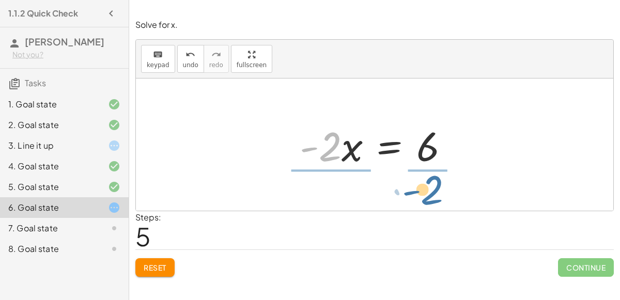
drag, startPoint x: 330, startPoint y: 144, endPoint x: 431, endPoint y: 186, distance: 109.6
click at [431, 186] on div "− · 2 · x − 3 = 3 − · 2 · x − 3 + 3 = + 3 + 3 − · 2 · x − 3 + 3 = 6 − · 2 · x +…" at bounding box center [375, 145] width 478 height 132
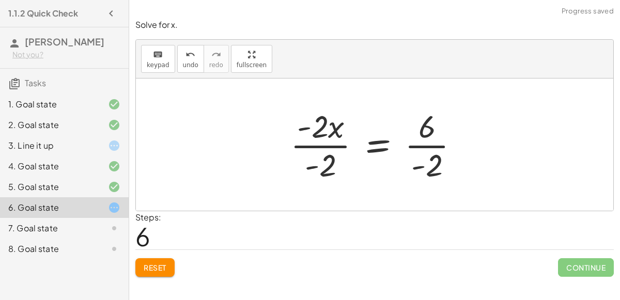
click at [328, 145] on div at bounding box center [379, 145] width 188 height 80
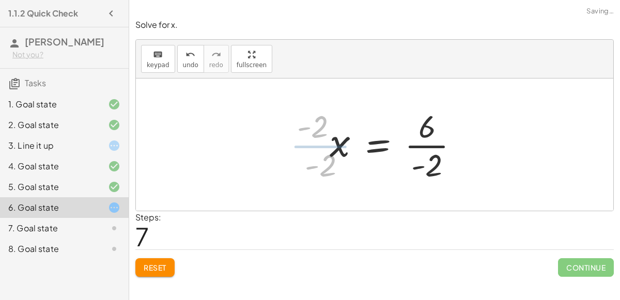
click at [431, 145] on div at bounding box center [399, 145] width 148 height 80
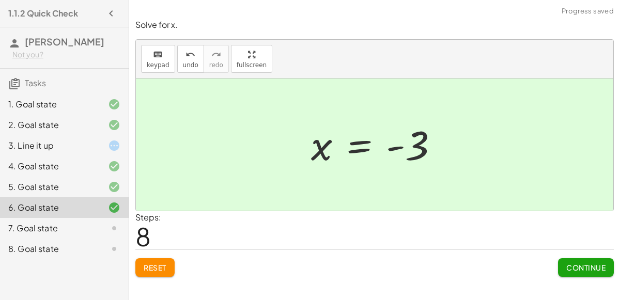
click at [593, 265] on span "Continue" at bounding box center [585, 267] width 39 height 9
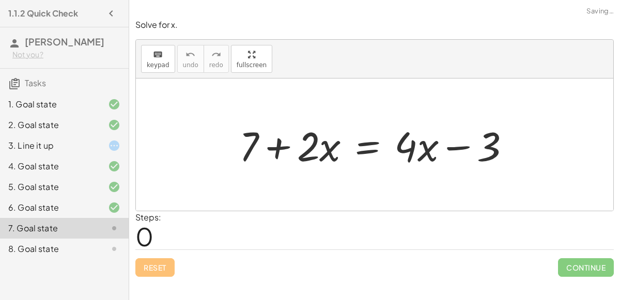
click at [446, 146] on div at bounding box center [379, 144] width 290 height 53
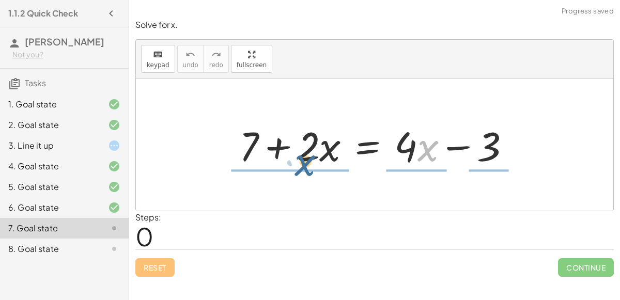
drag, startPoint x: 418, startPoint y: 140, endPoint x: 296, endPoint y: 152, distance: 123.1
click at [296, 152] on div at bounding box center [379, 144] width 290 height 53
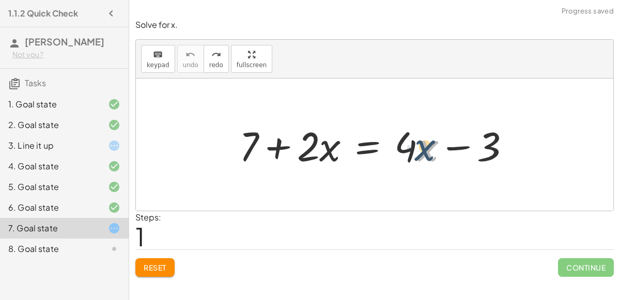
click at [427, 145] on div at bounding box center [379, 144] width 290 height 53
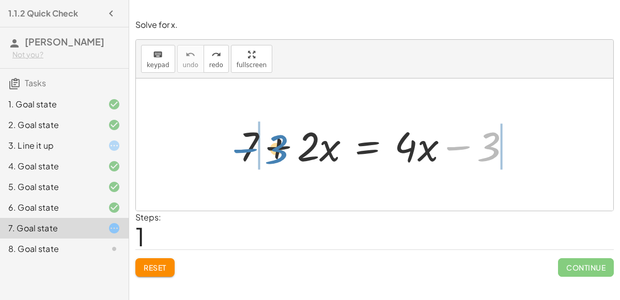
drag, startPoint x: 454, startPoint y: 146, endPoint x: 241, endPoint y: 148, distance: 213.5
click at [241, 148] on div at bounding box center [379, 144] width 290 height 53
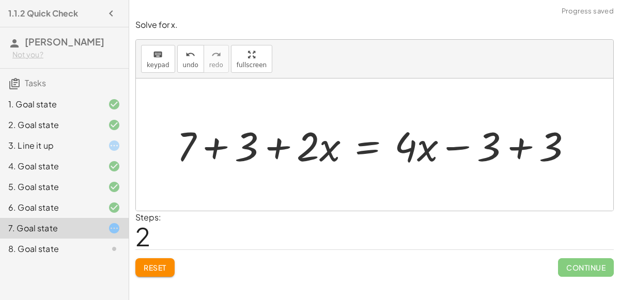
click at [520, 145] on div at bounding box center [379, 144] width 415 height 53
click at [222, 149] on div at bounding box center [317, 144] width 290 height 53
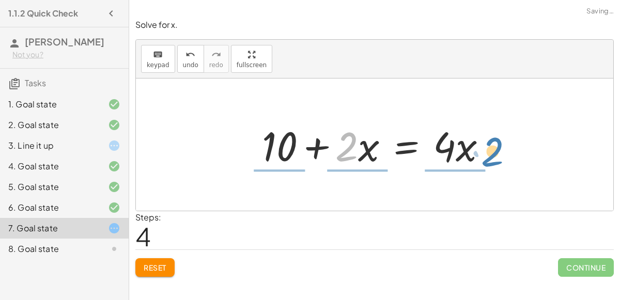
drag, startPoint x: 349, startPoint y: 143, endPoint x: 491, endPoint y: 147, distance: 142.2
click at [491, 147] on div at bounding box center [378, 144] width 243 height 53
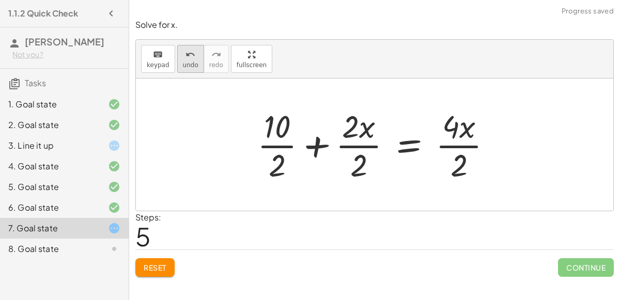
click at [183, 65] on span "undo" at bounding box center [191, 65] width 16 height 7
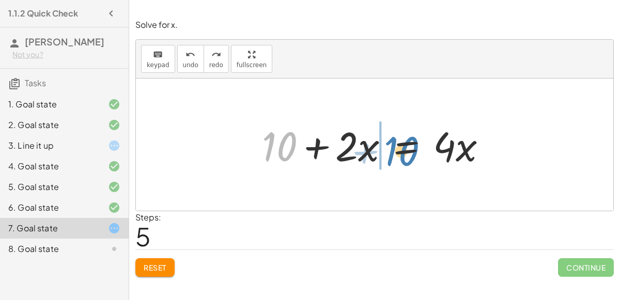
drag, startPoint x: 273, startPoint y: 141, endPoint x: 396, endPoint y: 146, distance: 123.1
click at [396, 146] on div at bounding box center [378, 144] width 243 height 53
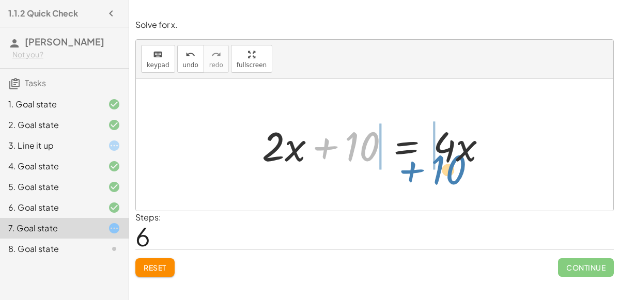
drag, startPoint x: 352, startPoint y: 144, endPoint x: 438, endPoint y: 166, distance: 88.8
click at [438, 166] on div at bounding box center [378, 144] width 243 height 53
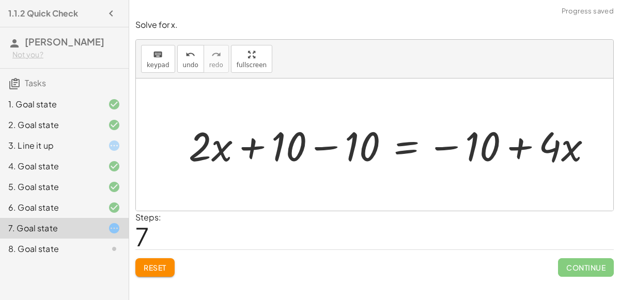
click at [519, 144] on div at bounding box center [394, 144] width 423 height 53
click at [320, 148] on div at bounding box center [394, 144] width 423 height 53
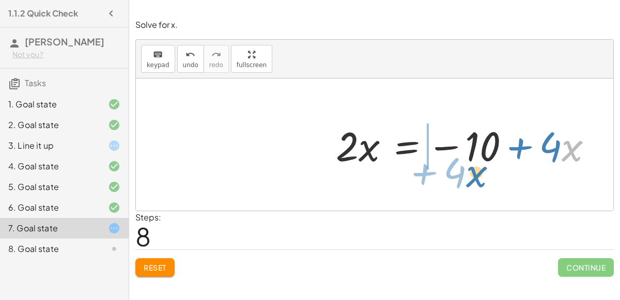
drag, startPoint x: 562, startPoint y: 147, endPoint x: 467, endPoint y: 173, distance: 99.0
click at [467, 173] on div "+ 7 + · 2 · x = + · 4 · x − 3 + 7 + 3 + · 2 · x = + · 4 · x − 3 + 3 + 7 + 3 + ·…" at bounding box center [375, 145] width 478 height 132
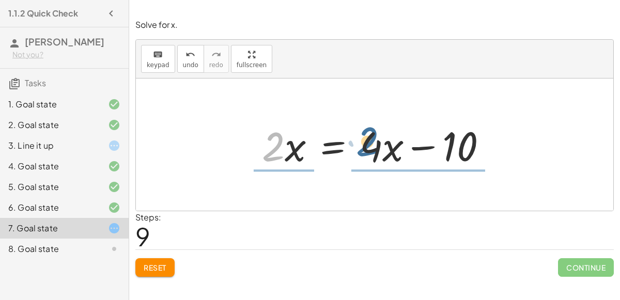
drag, startPoint x: 276, startPoint y: 148, endPoint x: 369, endPoint y: 143, distance: 93.2
click at [369, 143] on div at bounding box center [378, 144] width 243 height 53
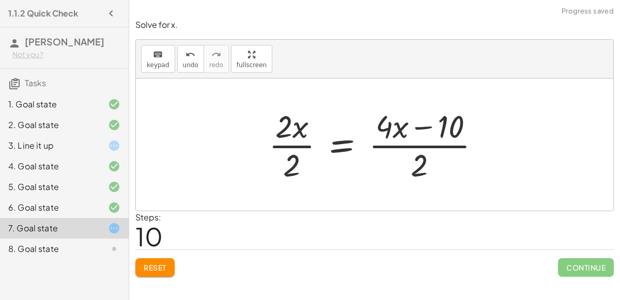
click at [410, 147] on div at bounding box center [379, 145] width 230 height 80
click at [197, 58] on button "undo undo" at bounding box center [190, 59] width 27 height 28
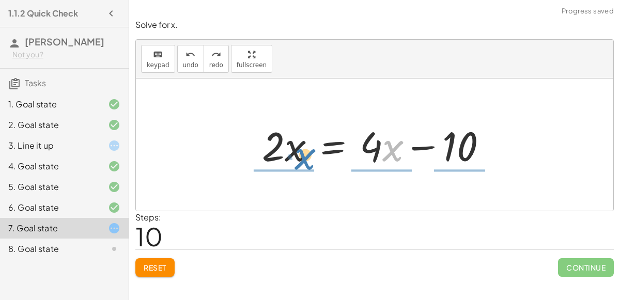
drag, startPoint x: 382, startPoint y: 151, endPoint x: 294, endPoint y: 159, distance: 88.8
click at [294, 159] on div at bounding box center [378, 144] width 243 height 53
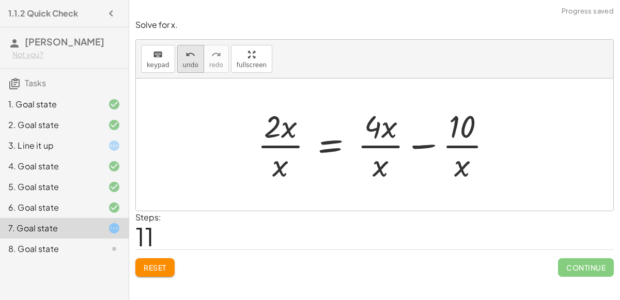
click at [186, 58] on icon "undo" at bounding box center [191, 55] width 10 height 12
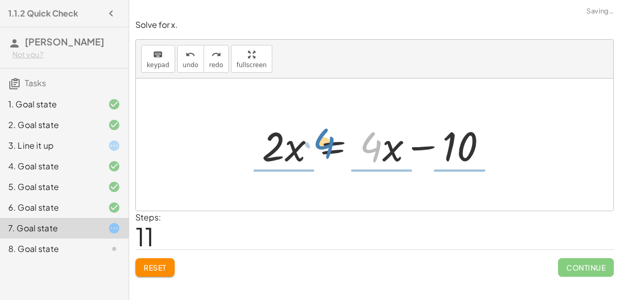
drag, startPoint x: 378, startPoint y: 143, endPoint x: 326, endPoint y: 140, distance: 51.8
click at [326, 140] on div at bounding box center [378, 144] width 243 height 53
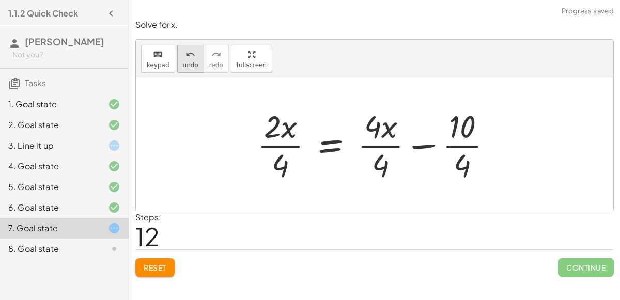
click at [191, 53] on div "undo" at bounding box center [191, 54] width 16 height 12
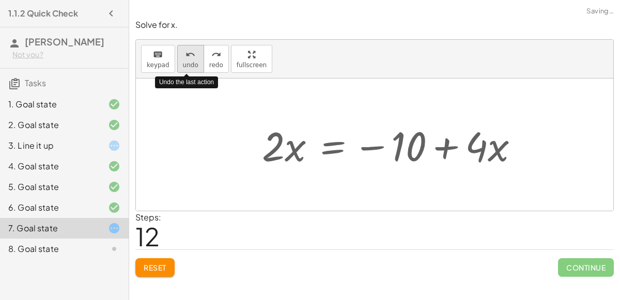
click at [191, 53] on div "undo" at bounding box center [191, 54] width 16 height 12
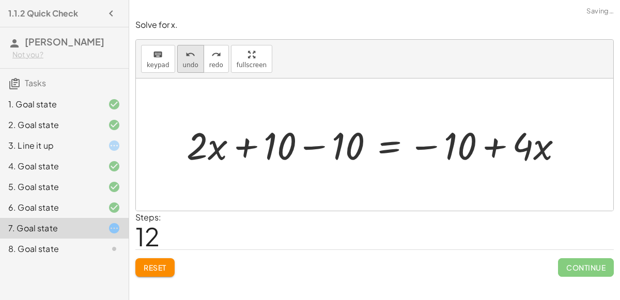
click at [186, 54] on icon "undo" at bounding box center [191, 55] width 10 height 12
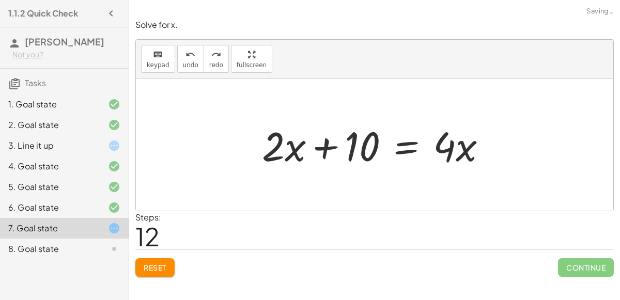
click at [372, 149] on div at bounding box center [378, 144] width 243 height 53
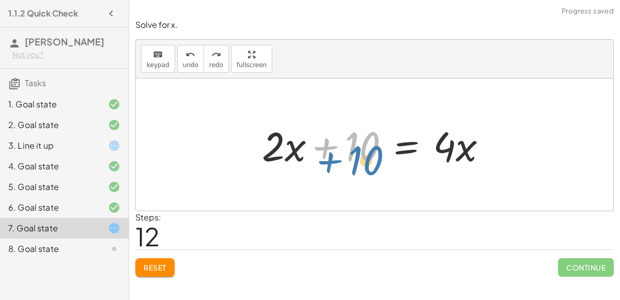
drag, startPoint x: 367, startPoint y: 151, endPoint x: 371, endPoint y: 164, distance: 14.1
click at [371, 164] on div at bounding box center [378, 144] width 243 height 53
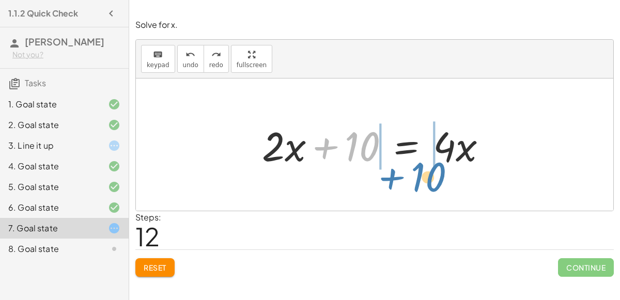
drag, startPoint x: 360, startPoint y: 146, endPoint x: 421, endPoint y: 178, distance: 68.9
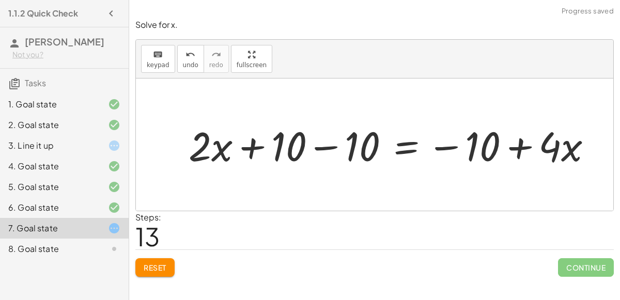
click at [325, 144] on div at bounding box center [394, 144] width 423 height 53
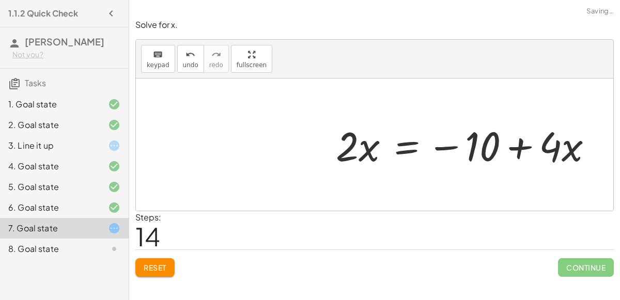
click at [457, 146] on div at bounding box center [468, 144] width 275 height 53
click at [191, 55] on icon "undo" at bounding box center [191, 55] width 10 height 12
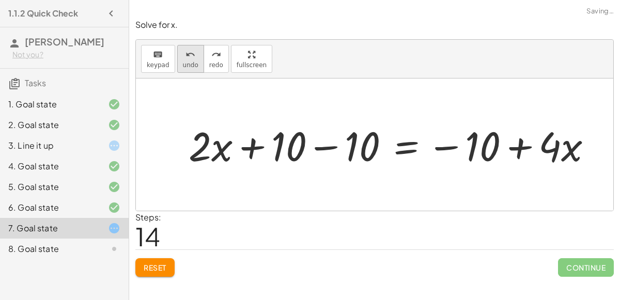
click at [187, 60] on button "undo undo" at bounding box center [190, 59] width 27 height 28
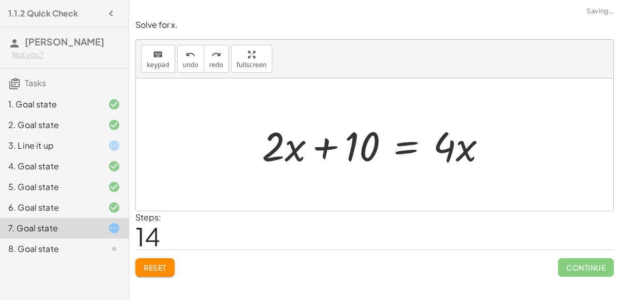
click at [161, 261] on button "Reset" at bounding box center [154, 267] width 39 height 19
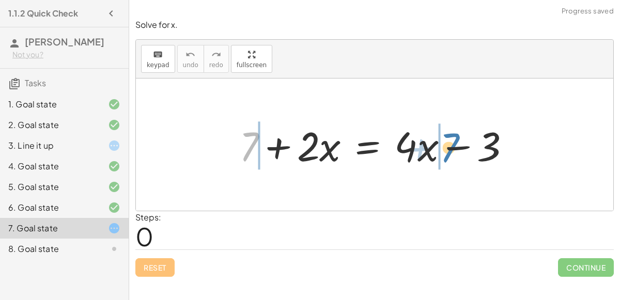
drag, startPoint x: 247, startPoint y: 146, endPoint x: 448, endPoint y: 147, distance: 200.5
click at [448, 147] on div at bounding box center [379, 144] width 290 height 53
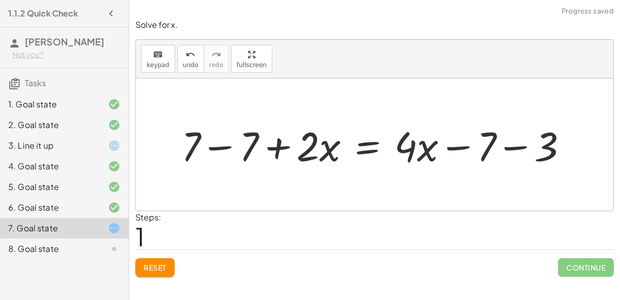
click at [227, 147] on div at bounding box center [378, 144] width 405 height 53
click at [518, 146] on div at bounding box center [437, 144] width 290 height 53
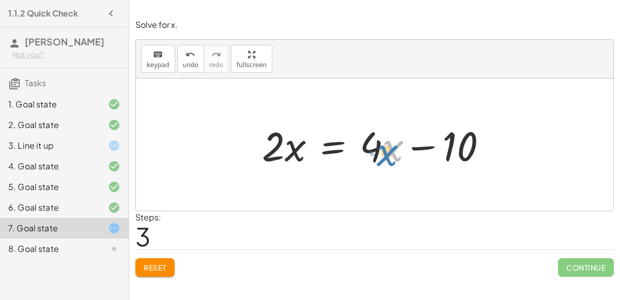
click at [383, 153] on div at bounding box center [378, 144] width 243 height 53
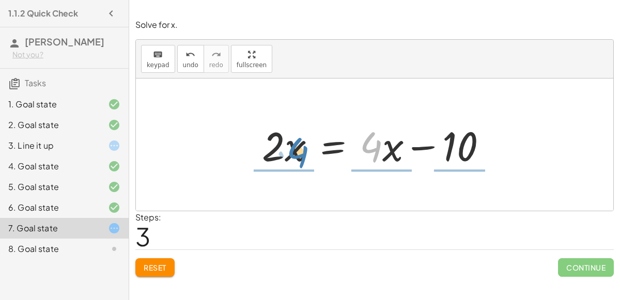
drag, startPoint x: 375, startPoint y: 156, endPoint x: 301, endPoint y: 161, distance: 73.6
click at [301, 161] on div at bounding box center [378, 144] width 243 height 53
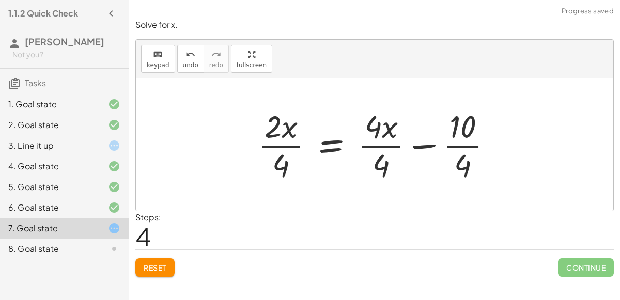
click at [280, 145] on div at bounding box center [379, 145] width 253 height 80
click at [383, 147] on div at bounding box center [386, 145] width 237 height 80
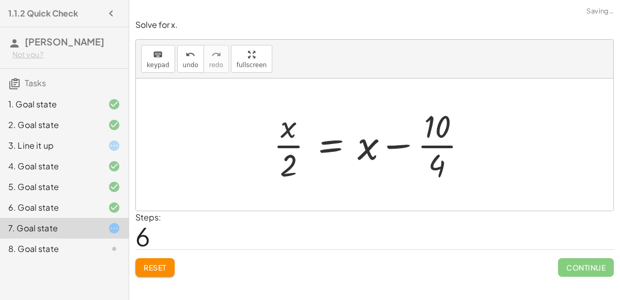
click at [437, 142] on div at bounding box center [374, 145] width 212 height 80
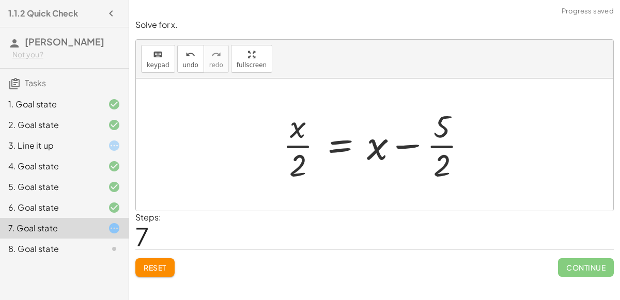
click at [440, 143] on div at bounding box center [379, 145] width 203 height 80
click at [382, 151] on div at bounding box center [379, 145] width 203 height 80
drag, startPoint x: 380, startPoint y: 149, endPoint x: 290, endPoint y: 145, distance: 89.5
click at [290, 145] on div at bounding box center [379, 145] width 203 height 80
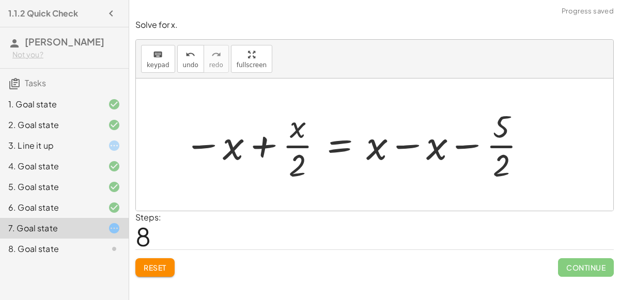
click at [268, 144] on div at bounding box center [356, 145] width 354 height 80
click at [305, 145] on div at bounding box center [356, 145] width 354 height 80
click at [403, 148] on div at bounding box center [356, 145] width 354 height 80
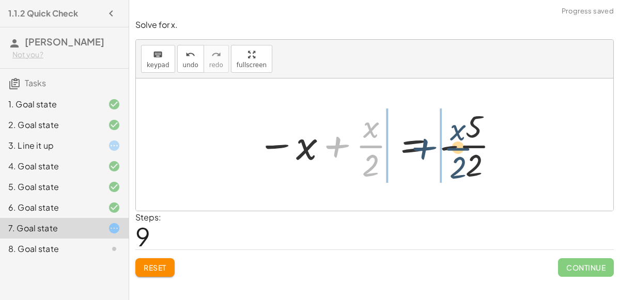
drag, startPoint x: 366, startPoint y: 146, endPoint x: 454, endPoint y: 148, distance: 87.4
click at [454, 148] on div at bounding box center [379, 145] width 254 height 80
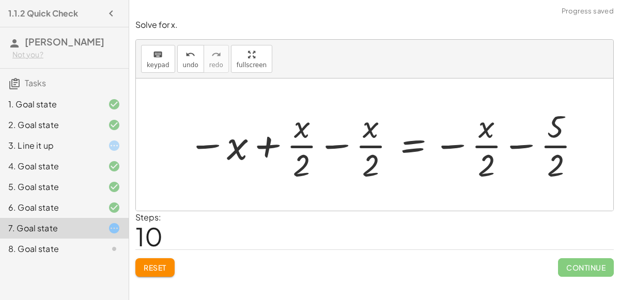
click at [493, 144] on div at bounding box center [385, 145] width 404 height 80
click at [511, 145] on div at bounding box center [385, 145] width 404 height 80
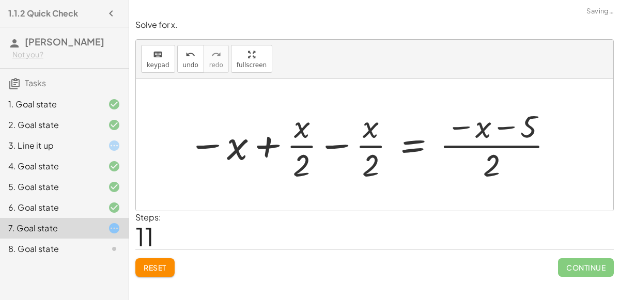
click at [451, 147] on div at bounding box center [371, 145] width 377 height 80
click at [338, 143] on div at bounding box center [371, 145] width 377 height 80
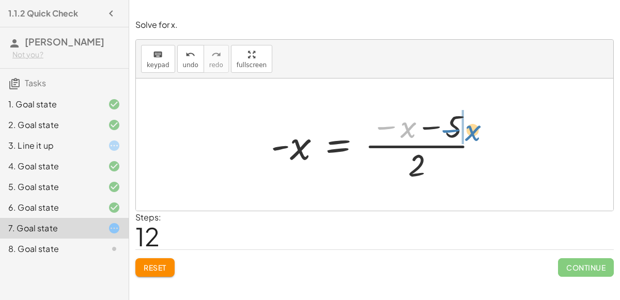
drag, startPoint x: 408, startPoint y: 127, endPoint x: 468, endPoint y: 129, distance: 60.5
click at [468, 129] on div at bounding box center [379, 145] width 226 height 80
click at [449, 132] on div at bounding box center [379, 145] width 226 height 80
click at [429, 126] on div at bounding box center [379, 145] width 226 height 80
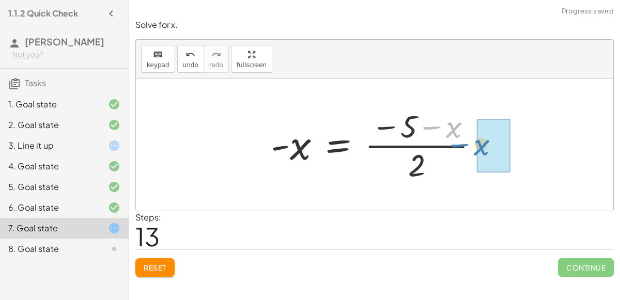
drag, startPoint x: 453, startPoint y: 131, endPoint x: 487, endPoint y: 155, distance: 41.3
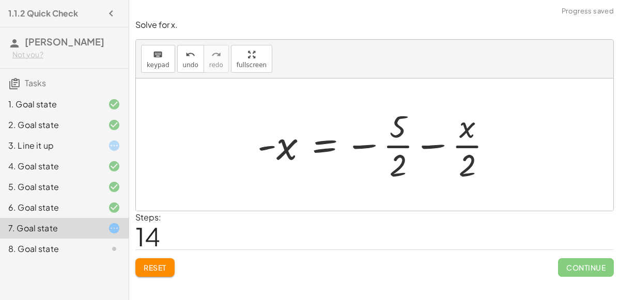
click at [471, 147] on div at bounding box center [379, 145] width 254 height 80
click at [398, 146] on div at bounding box center [379, 145] width 254 height 80
click at [428, 147] on div at bounding box center [379, 145] width 254 height 80
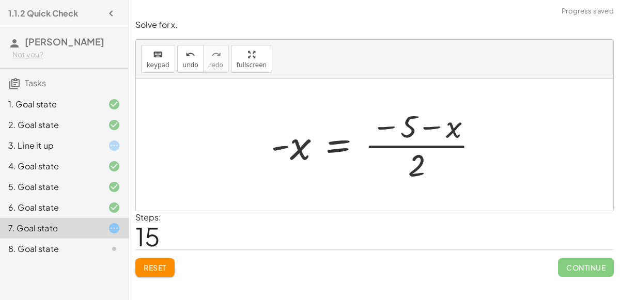
click at [293, 142] on div at bounding box center [379, 145] width 226 height 80
click at [395, 144] on div at bounding box center [379, 145] width 226 height 80
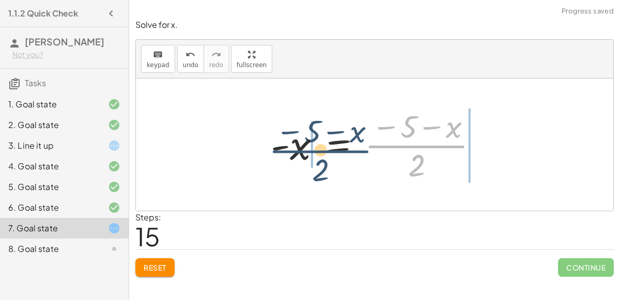
drag, startPoint x: 395, startPoint y: 144, endPoint x: 261, endPoint y: 143, distance: 134.4
click at [261, 143] on div "+ 7 + · 2 · x = + · 4 · x − 3 + 7 − 7 + · 2 · x = + · 4 · x − 7 − 3 + 0 + · 2 ·…" at bounding box center [374, 144] width 239 height 85
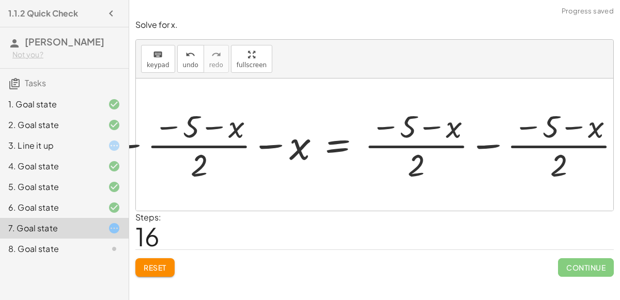
click at [287, 144] on div at bounding box center [365, 145] width 524 height 80
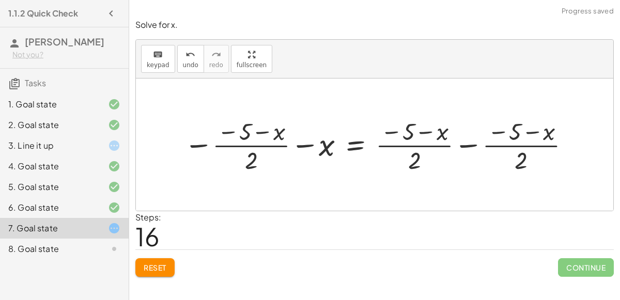
click at [324, 156] on div at bounding box center [379, 144] width 400 height 61
click at [424, 145] on div at bounding box center [379, 144] width 400 height 61
click at [463, 148] on div at bounding box center [379, 144] width 400 height 61
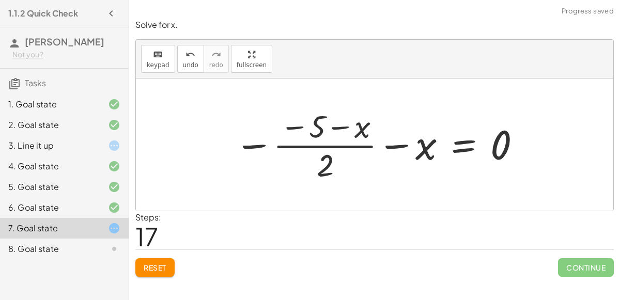
click at [321, 145] on div at bounding box center [378, 145] width 298 height 80
click at [398, 146] on div at bounding box center [378, 145] width 298 height 80
drag, startPoint x: 423, startPoint y: 147, endPoint x: 249, endPoint y: 147, distance: 174.2
click at [249, 147] on div at bounding box center [378, 145] width 298 height 80
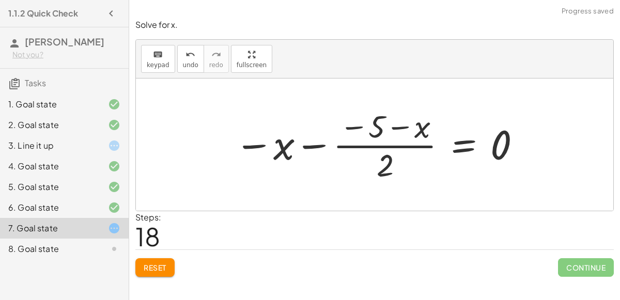
click at [392, 144] on div at bounding box center [378, 145] width 298 height 80
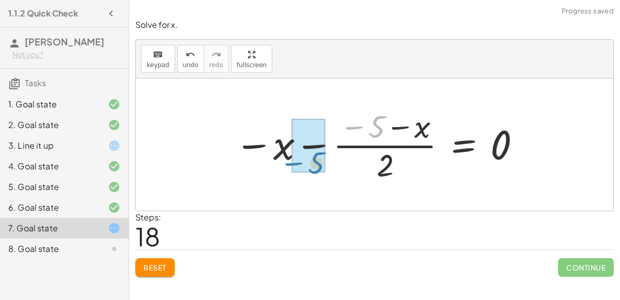
drag, startPoint x: 373, startPoint y: 125, endPoint x: 313, endPoint y: 161, distance: 70.2
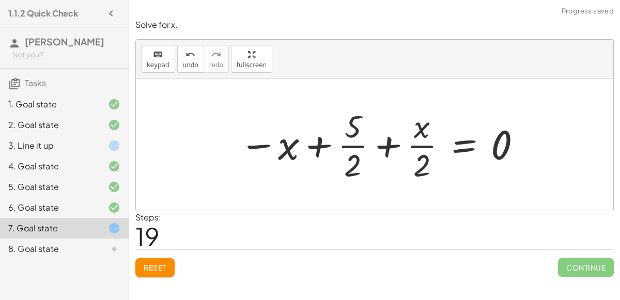
click at [349, 150] on div at bounding box center [381, 145] width 294 height 80
click at [410, 146] on div at bounding box center [381, 145] width 294 height 80
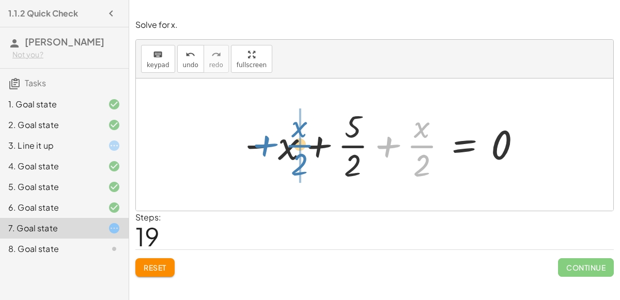
drag, startPoint x: 421, startPoint y: 145, endPoint x: 298, endPoint y: 145, distance: 122.5
click at [298, 145] on div at bounding box center [381, 145] width 294 height 80
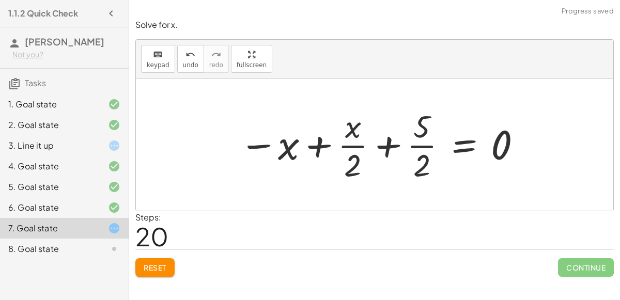
click at [316, 145] on div at bounding box center [381, 145] width 294 height 80
drag, startPoint x: 420, startPoint y: 160, endPoint x: 281, endPoint y: 161, distance: 139.0
click at [281, 161] on div at bounding box center [381, 145] width 294 height 80
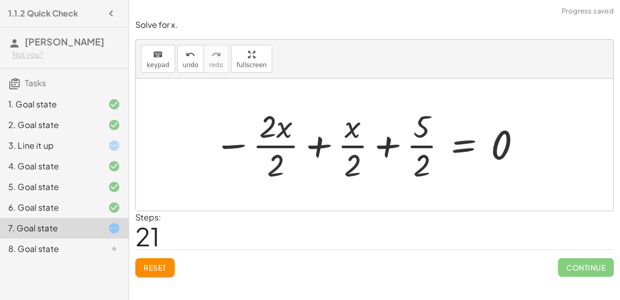
click at [269, 146] on div at bounding box center [368, 145] width 319 height 80
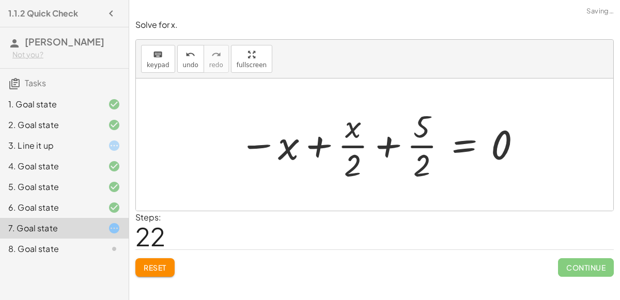
click at [347, 147] on div at bounding box center [381, 145] width 294 height 80
click at [412, 147] on div at bounding box center [381, 145] width 294 height 80
click at [376, 147] on div at bounding box center [381, 145] width 294 height 80
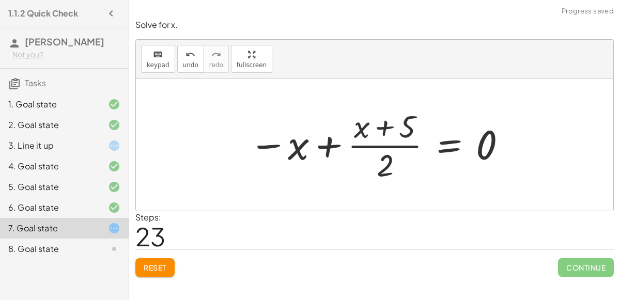
click at [148, 265] on span "Reset" at bounding box center [155, 267] width 23 height 9
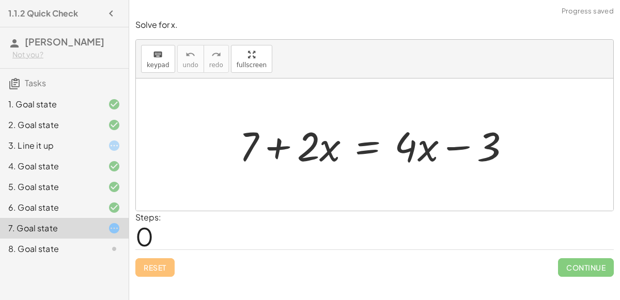
click at [82, 254] on div "8. Goal state" at bounding box center [49, 249] width 83 height 12
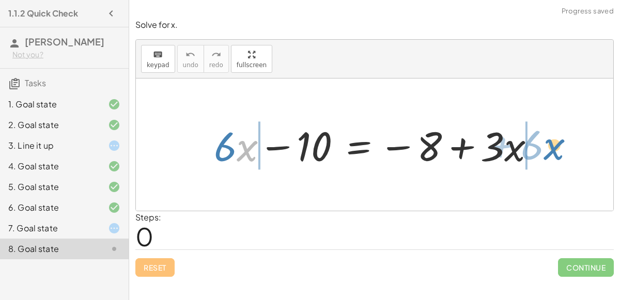
drag, startPoint x: 244, startPoint y: 144, endPoint x: 550, endPoint y: 143, distance: 306.0
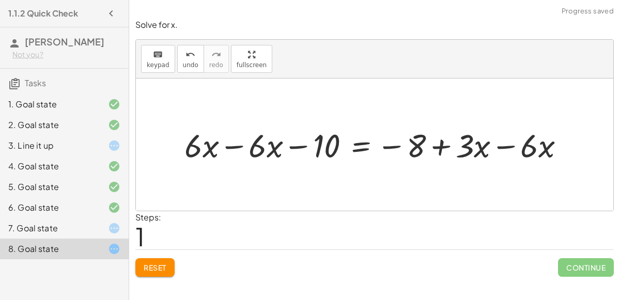
click at [508, 145] on div at bounding box center [378, 145] width 399 height 42
click at [237, 148] on div at bounding box center [346, 145] width 334 height 42
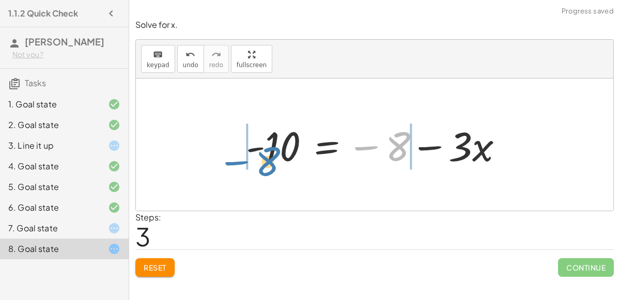
drag, startPoint x: 391, startPoint y: 146, endPoint x: 262, endPoint y: 161, distance: 130.1
click at [262, 161] on div at bounding box center [379, 144] width 276 height 53
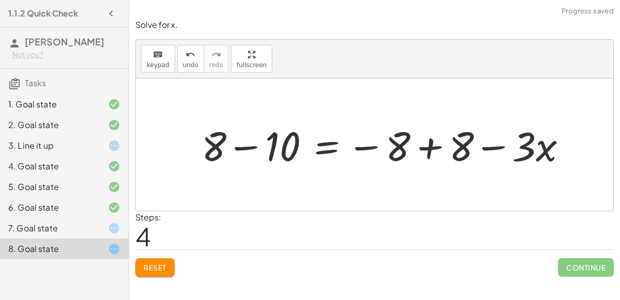
click at [264, 147] on div at bounding box center [388, 144] width 384 height 53
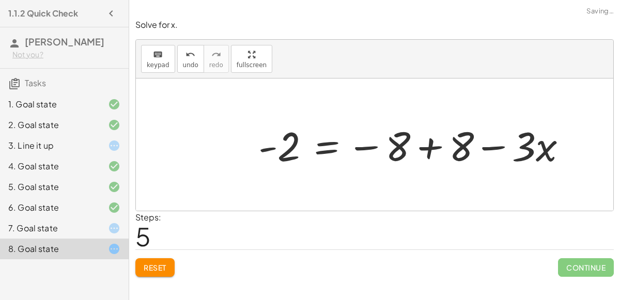
click at [452, 147] on div at bounding box center [416, 144] width 327 height 53
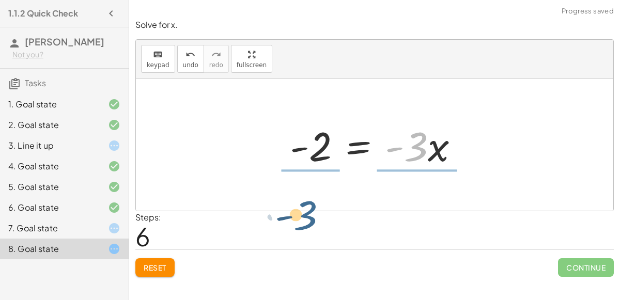
drag, startPoint x: 412, startPoint y: 153, endPoint x: 298, endPoint y: 214, distance: 129.7
click at [298, 214] on div "Solve for x. keyboard keypad undo undo redo redo fullscreen + · 6 · x − 10 = − …" at bounding box center [374, 148] width 491 height 270
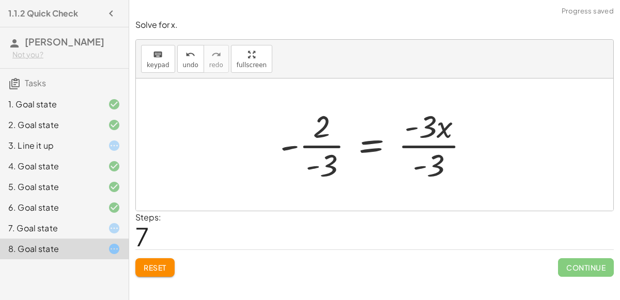
click at [316, 143] on div at bounding box center [379, 145] width 208 height 80
click at [428, 143] on div at bounding box center [379, 145] width 208 height 80
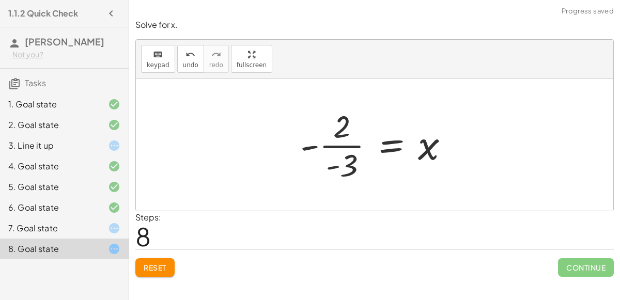
click at [327, 147] on div at bounding box center [378, 145] width 167 height 80
drag, startPoint x: 312, startPoint y: 146, endPoint x: 348, endPoint y: 168, distance: 42.9
click at [348, 168] on div at bounding box center [378, 145] width 167 height 80
click at [344, 166] on div at bounding box center [380, 145] width 163 height 80
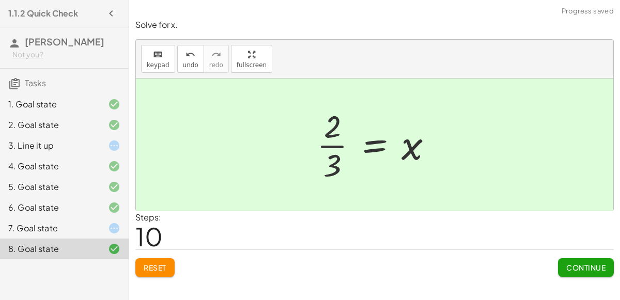
click at [585, 263] on span "Continue" at bounding box center [585, 267] width 39 height 9
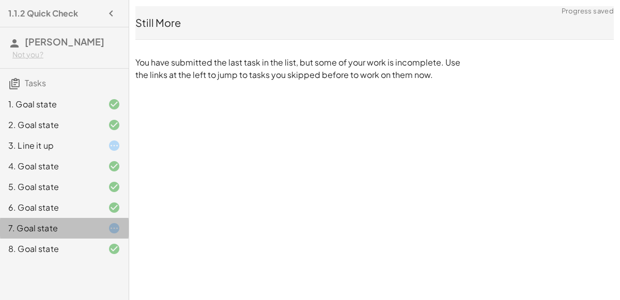
click at [106, 223] on div at bounding box center [105, 228] width 29 height 12
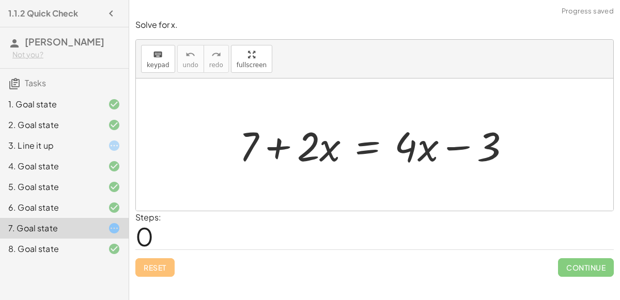
click at [290, 143] on div at bounding box center [379, 144] width 290 height 53
drag, startPoint x: 424, startPoint y: 152, endPoint x: 416, endPoint y: 157, distance: 9.5
click at [416, 157] on div at bounding box center [379, 144] width 290 height 53
drag, startPoint x: 410, startPoint y: 155, endPoint x: 407, endPoint y: 168, distance: 13.7
click at [407, 168] on div at bounding box center [379, 144] width 290 height 53
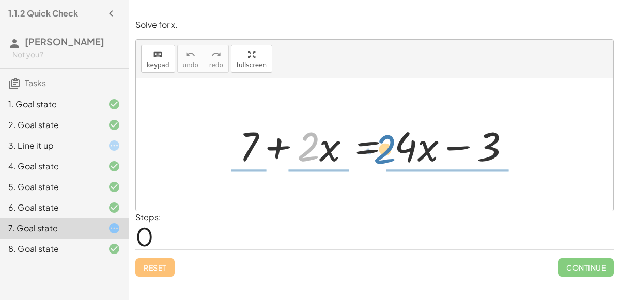
drag, startPoint x: 315, startPoint y: 153, endPoint x: 388, endPoint y: 156, distance: 73.5
click at [388, 156] on div at bounding box center [379, 144] width 290 height 53
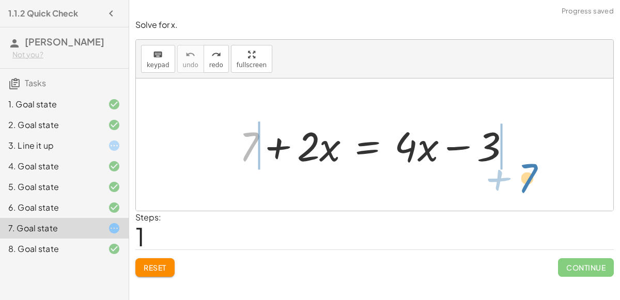
drag, startPoint x: 244, startPoint y: 148, endPoint x: 521, endPoint y: 179, distance: 279.3
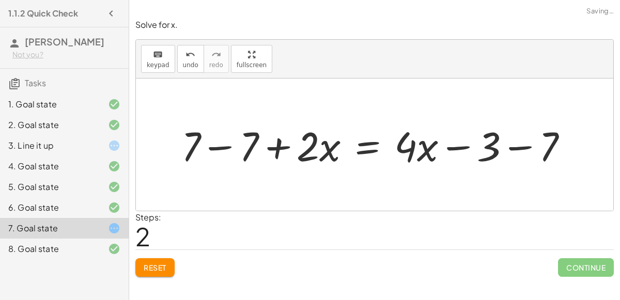
click at [518, 144] on div at bounding box center [378, 144] width 405 height 53
click at [226, 147] on div at bounding box center [355, 144] width 359 height 53
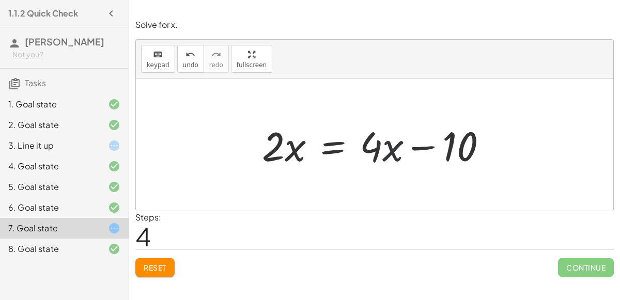
click at [394, 156] on div at bounding box center [378, 144] width 243 height 53
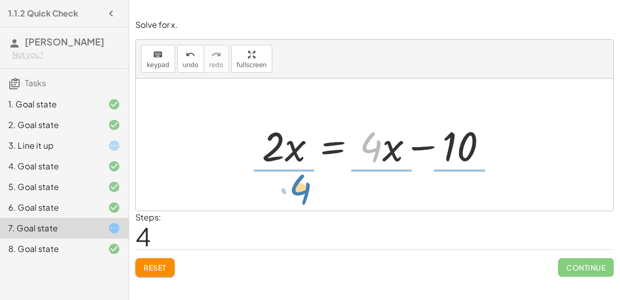
drag, startPoint x: 376, startPoint y: 151, endPoint x: 287, endPoint y: 189, distance: 97.0
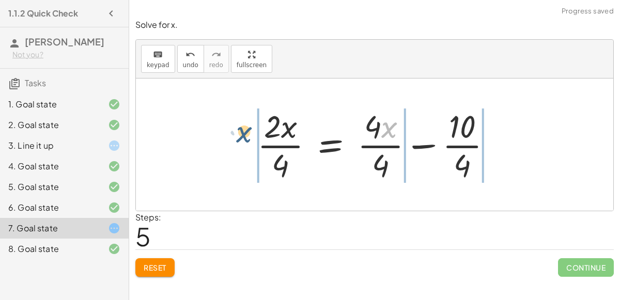
drag, startPoint x: 392, startPoint y: 128, endPoint x: 249, endPoint y: 134, distance: 143.8
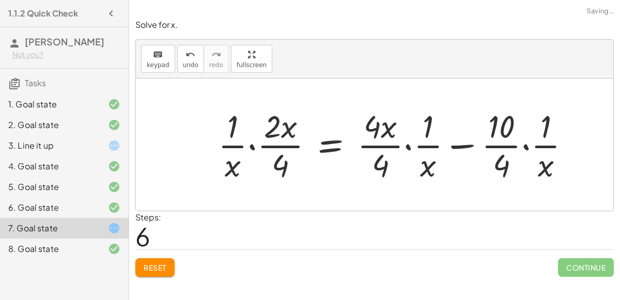
click at [281, 147] on div at bounding box center [398, 145] width 371 height 80
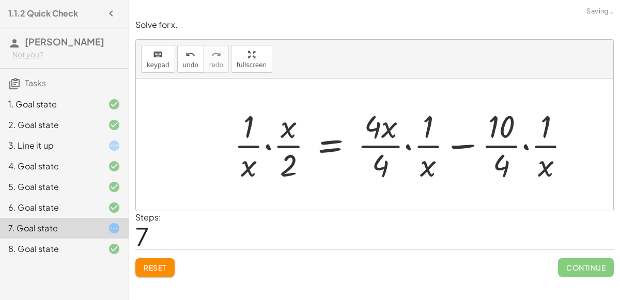
click at [406, 147] on div at bounding box center [406, 145] width 355 height 80
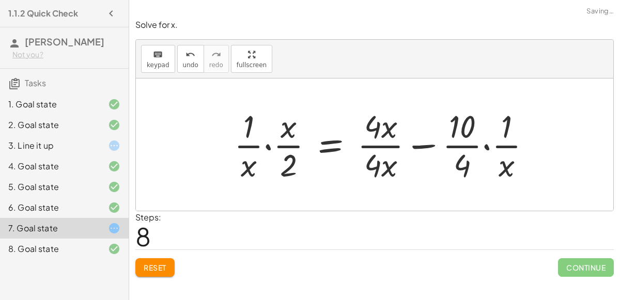
click at [484, 143] on div at bounding box center [387, 145] width 316 height 80
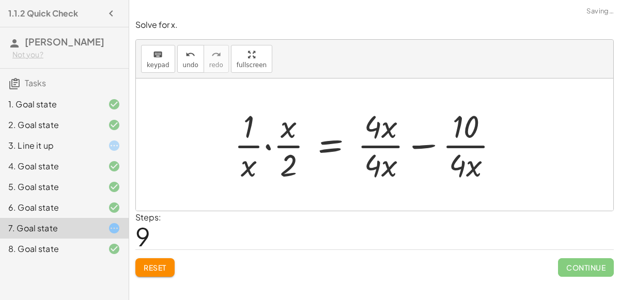
click at [270, 143] on div at bounding box center [370, 145] width 283 height 80
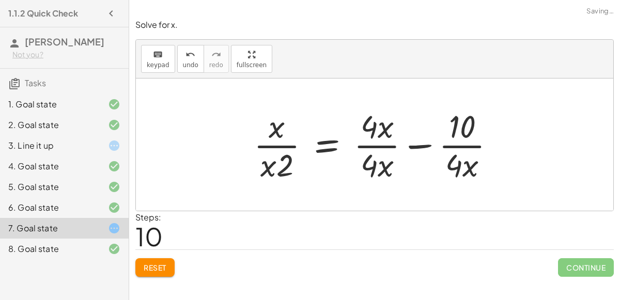
click at [280, 148] on div at bounding box center [379, 145] width 260 height 80
click at [373, 140] on div at bounding box center [379, 145] width 260 height 80
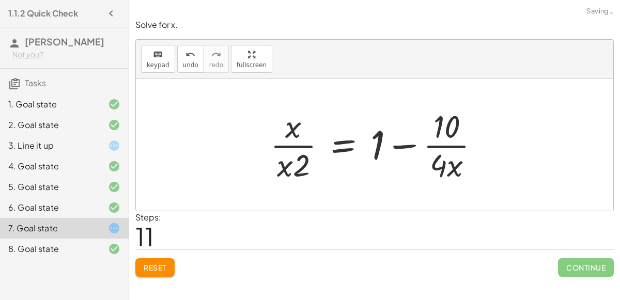
click at [420, 144] on div at bounding box center [379, 145] width 228 height 80
click at [442, 151] on div at bounding box center [379, 145] width 228 height 80
drag, startPoint x: 303, startPoint y: 163, endPoint x: 281, endPoint y: 177, distance: 26.1
click at [281, 177] on div at bounding box center [379, 145] width 228 height 80
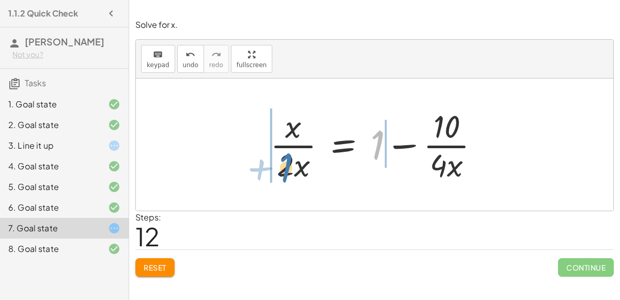
drag, startPoint x: 379, startPoint y: 144, endPoint x: 288, endPoint y: 166, distance: 93.3
click at [288, 166] on div at bounding box center [379, 145] width 228 height 80
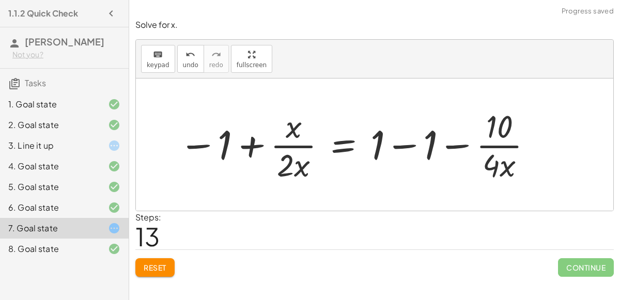
click at [245, 141] on div at bounding box center [356, 145] width 365 height 80
click at [406, 142] on div at bounding box center [356, 145] width 365 height 80
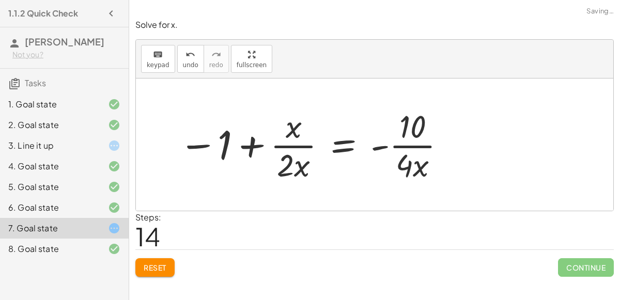
click at [406, 142] on div at bounding box center [313, 145] width 279 height 80
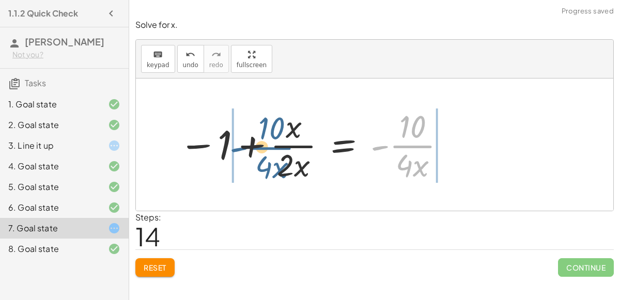
drag, startPoint x: 415, startPoint y: 147, endPoint x: 275, endPoint y: 147, distance: 139.5
click at [275, 147] on div at bounding box center [313, 145] width 279 height 80
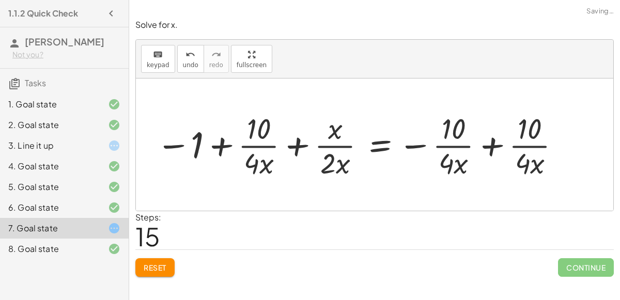
click at [252, 148] on div at bounding box center [360, 145] width 397 height 69
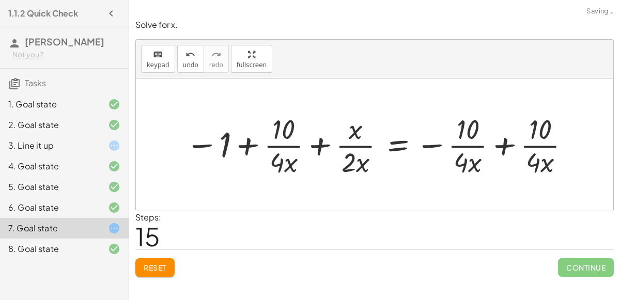
click at [323, 145] on div at bounding box center [378, 145] width 397 height 69
click at [502, 140] on div at bounding box center [378, 145] width 397 height 69
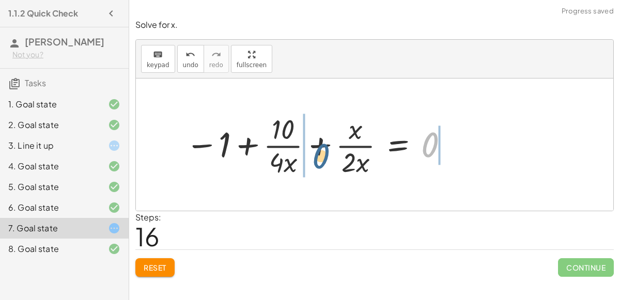
drag, startPoint x: 433, startPoint y: 142, endPoint x: 312, endPoint y: 151, distance: 120.8
click at [312, 151] on div at bounding box center [317, 145] width 275 height 69
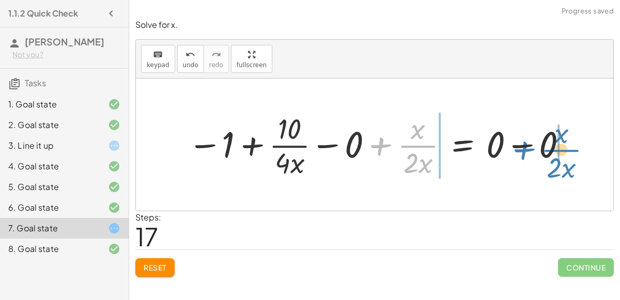
drag, startPoint x: 436, startPoint y: 147, endPoint x: 495, endPoint y: 145, distance: 59.0
click at [495, 145] on div at bounding box center [378, 144] width 392 height 71
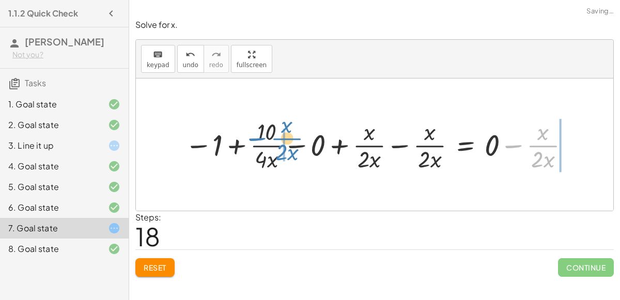
drag, startPoint x: 552, startPoint y: 143, endPoint x: 295, endPoint y: 136, distance: 257.0
click at [295, 136] on div at bounding box center [379, 145] width 398 height 58
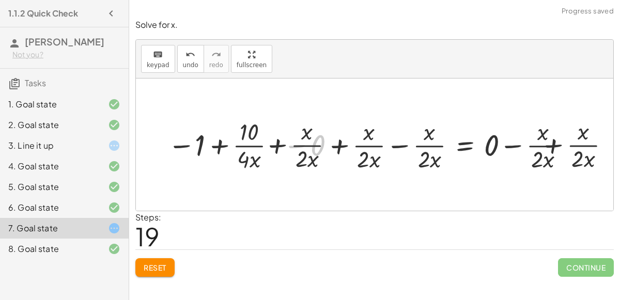
click at [248, 143] on div at bounding box center [399, 145] width 477 height 58
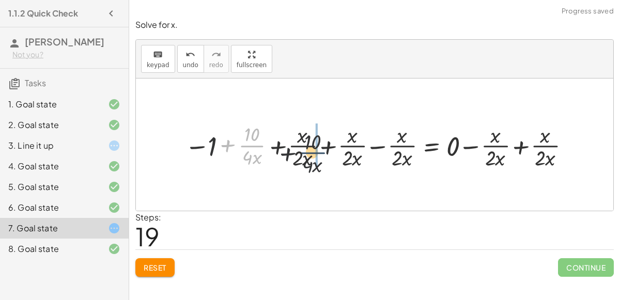
drag, startPoint x: 248, startPoint y: 143, endPoint x: 362, endPoint y: 145, distance: 114.2
click at [362, 145] on div at bounding box center [379, 144] width 398 height 49
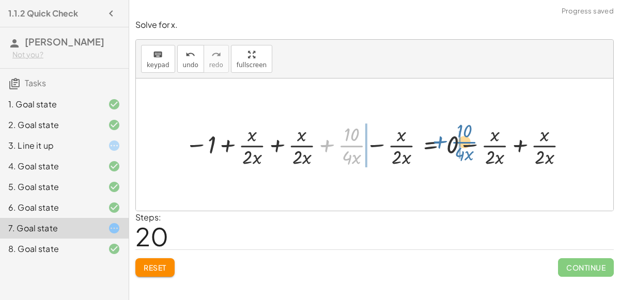
drag, startPoint x: 344, startPoint y: 141, endPoint x: 461, endPoint y: 134, distance: 117.5
click at [461, 134] on div at bounding box center [379, 144] width 398 height 49
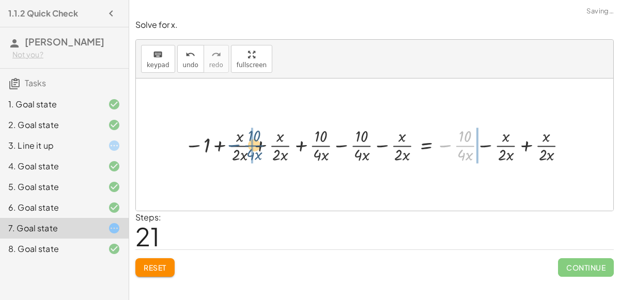
drag, startPoint x: 414, startPoint y: 143, endPoint x: 244, endPoint y: 143, distance: 170.0
click at [244, 143] on div at bounding box center [379, 145] width 398 height 41
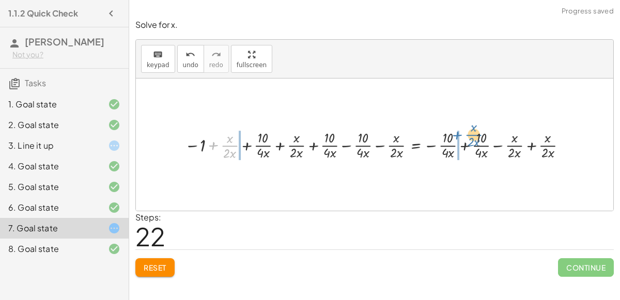
click at [487, 132] on div at bounding box center [379, 145] width 398 height 34
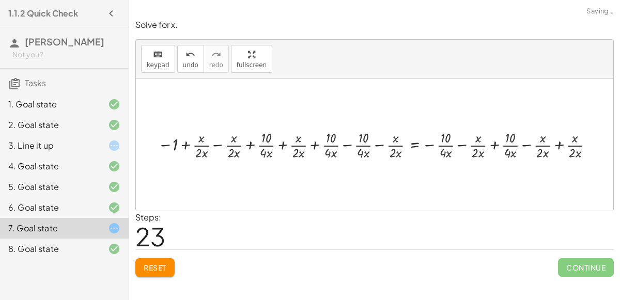
click at [516, 139] on div at bounding box center [384, 145] width 397 height 30
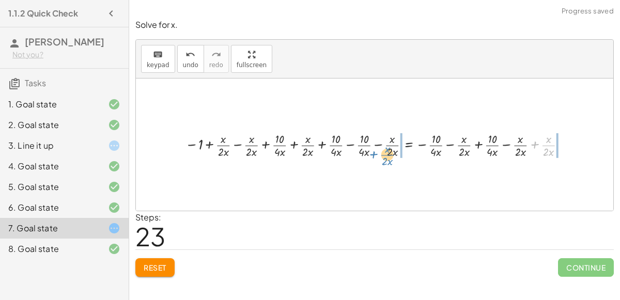
drag, startPoint x: 549, startPoint y: 145, endPoint x: 388, endPoint y: 155, distance: 161.6
click at [388, 155] on div at bounding box center [378, 145] width 397 height 30
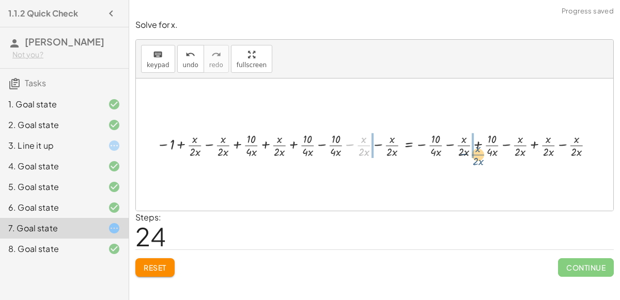
drag, startPoint x: 364, startPoint y: 146, endPoint x: 477, endPoint y: 154, distance: 113.5
click at [477, 154] on div at bounding box center [378, 145] width 453 height 30
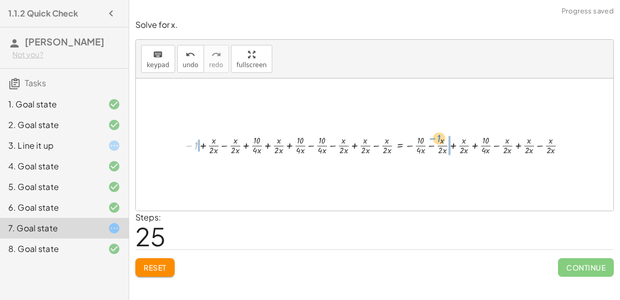
drag, startPoint x: 194, startPoint y: 144, endPoint x: 437, endPoint y: 137, distance: 243.0
click at [437, 137] on div at bounding box center [378, 145] width 399 height 24
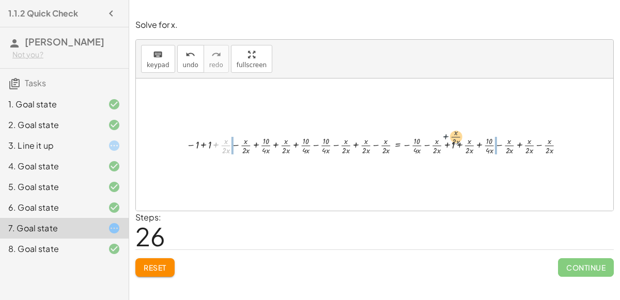
drag, startPoint x: 213, startPoint y: 144, endPoint x: 476, endPoint y: 129, distance: 263.0
click at [476, 129] on div "+ 7 + · 2 · x = + · 4 · x − 3 + 7 − 7 + · 2 · x = + · 4 · x − 3 − 7 + 7 − 7 + ·…" at bounding box center [375, 145] width 478 height 132
click at [255, 145] on div at bounding box center [378, 144] width 395 height 23
click at [410, 131] on div "+ 7 + · 2 · x = + · 4 · x − 3 + 7 − 7 + · 2 · x = + · 4 · x − 3 − 7 + 7 − 7 + ·…" at bounding box center [374, 145] width 431 height 28
click at [376, 149] on div at bounding box center [379, 145] width 395 height 22
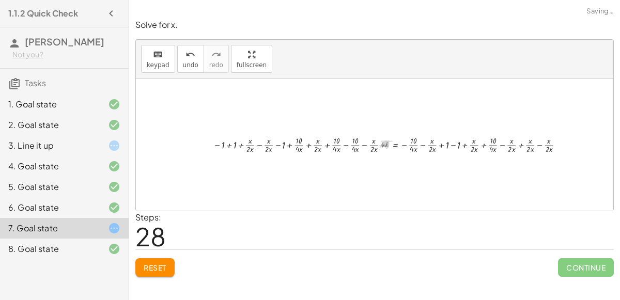
click at [353, 141] on div at bounding box center [398, 145] width 358 height 22
click at [344, 142] on div at bounding box center [416, 145] width 320 height 22
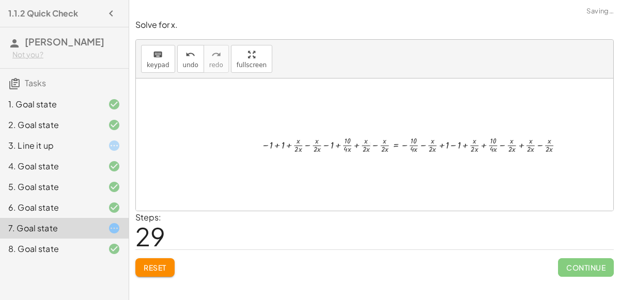
click at [344, 142] on div at bounding box center [416, 145] width 320 height 22
click at [366, 142] on div at bounding box center [416, 145] width 320 height 22
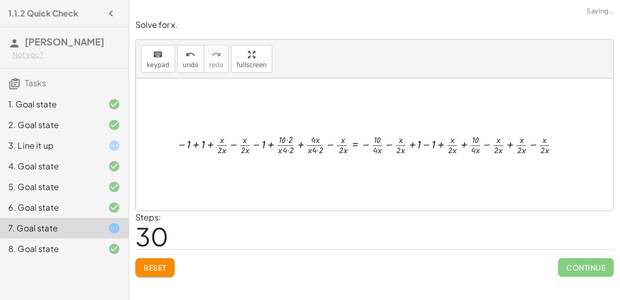
click at [366, 142] on div at bounding box center [372, 144] width 401 height 25
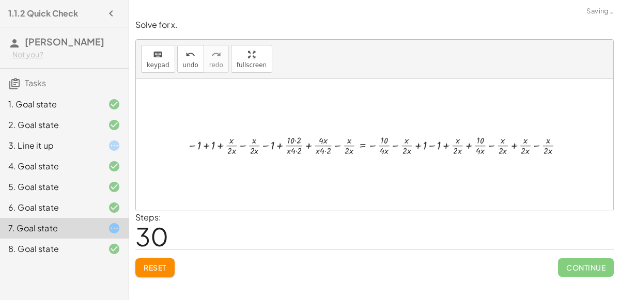
click at [465, 137] on div at bounding box center [379, 144] width 394 height 25
drag, startPoint x: 465, startPoint y: 137, endPoint x: 279, endPoint y: 147, distance: 186.3
click at [279, 147] on div at bounding box center [379, 144] width 394 height 25
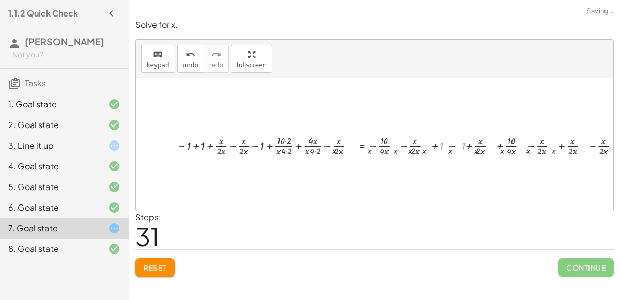
click at [279, 147] on div at bounding box center [411, 144] width 496 height 27
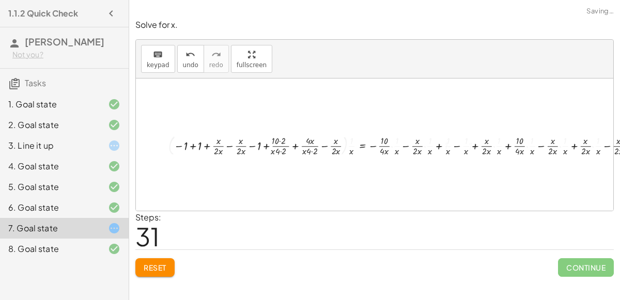
click at [352, 149] on div at bounding box center [411, 144] width 496 height 27
click at [431, 146] on div at bounding box center [411, 144] width 496 height 27
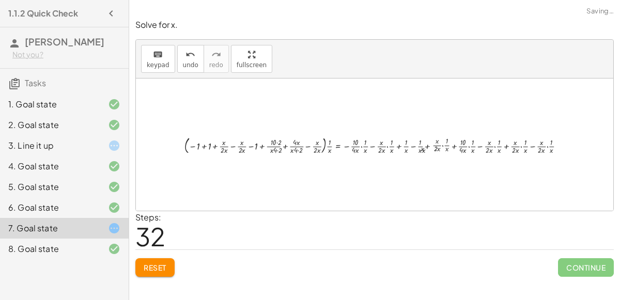
click at [453, 141] on div at bounding box center [379, 144] width 400 height 25
click at [446, 143] on div at bounding box center [379, 144] width 400 height 25
click at [417, 147] on div at bounding box center [379, 144] width 400 height 25
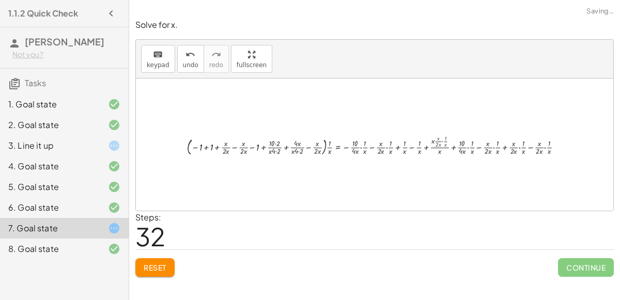
click at [417, 147] on div at bounding box center [379, 144] width 394 height 25
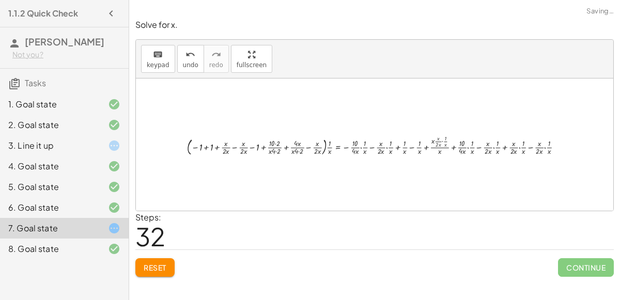
click at [393, 145] on div at bounding box center [379, 144] width 394 height 25
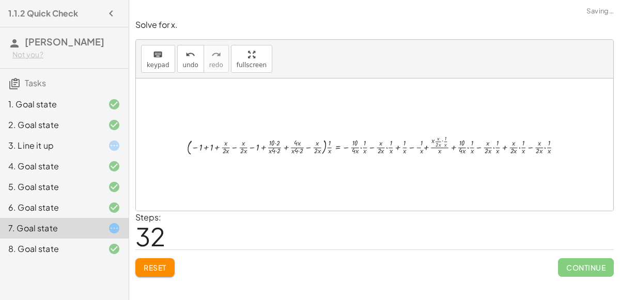
click at [489, 146] on div at bounding box center [379, 144] width 394 height 25
click at [0, 0] on div "Solve for x. keyboard keypad undo undo redo redo fullscreen + 7 + · 2 · x = + ·…" at bounding box center [0, 0] width 0 height 0
click at [296, 145] on div at bounding box center [378, 144] width 393 height 25
click at [159, 269] on span "Reset" at bounding box center [155, 267] width 23 height 9
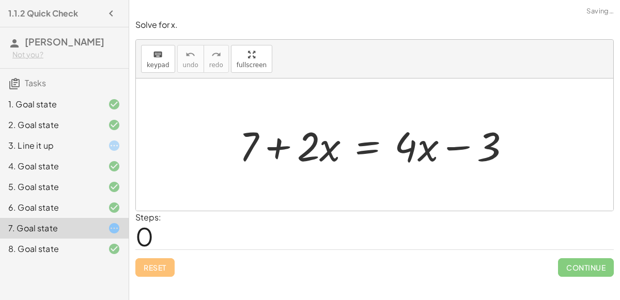
click at [414, 150] on div at bounding box center [379, 144] width 290 height 53
drag, startPoint x: 414, startPoint y: 150, endPoint x: 411, endPoint y: 160, distance: 10.7
click at [411, 160] on div at bounding box center [379, 144] width 290 height 53
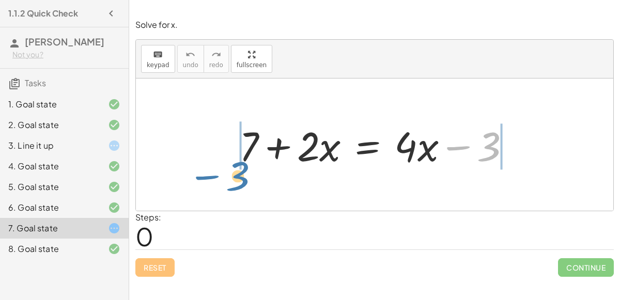
drag, startPoint x: 496, startPoint y: 145, endPoint x: 246, endPoint y: 175, distance: 251.9
click at [246, 175] on div "− 3 + 7 + · 2 · x = + · 4 · x − 3" at bounding box center [375, 145] width 478 height 132
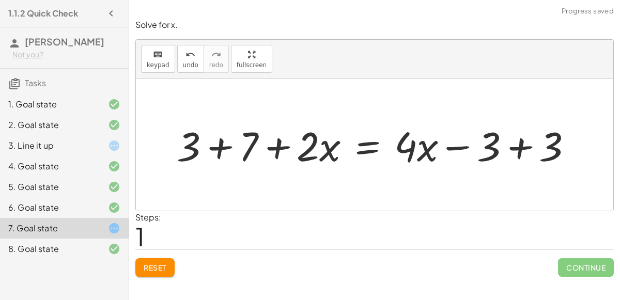
click at [215, 147] on div at bounding box center [379, 144] width 415 height 53
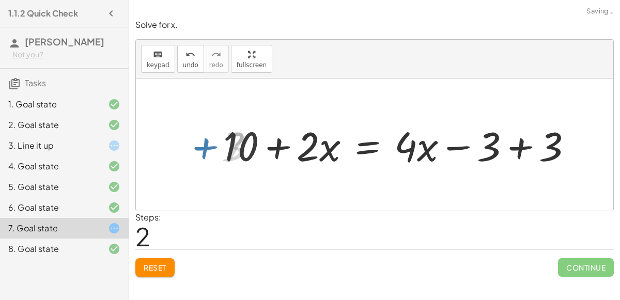
click at [528, 142] on div at bounding box center [402, 144] width 368 height 53
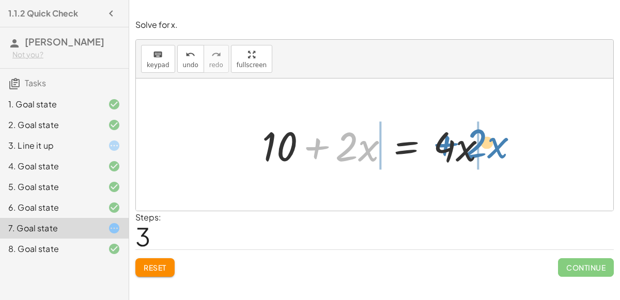
drag, startPoint x: 315, startPoint y: 144, endPoint x: 444, endPoint y: 141, distance: 129.2
click at [444, 141] on div at bounding box center [378, 144] width 243 height 53
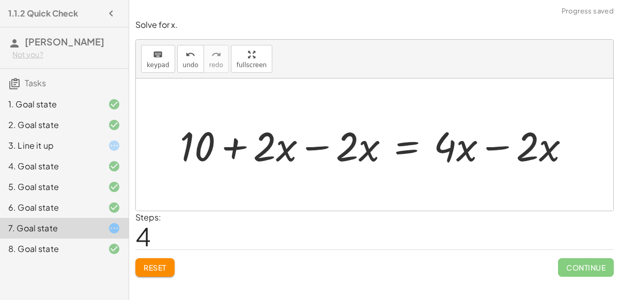
click at [497, 147] on div at bounding box center [379, 144] width 409 height 53
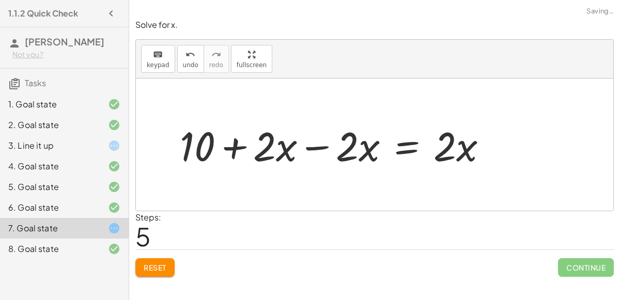
click at [323, 147] on div at bounding box center [338, 144] width 326 height 53
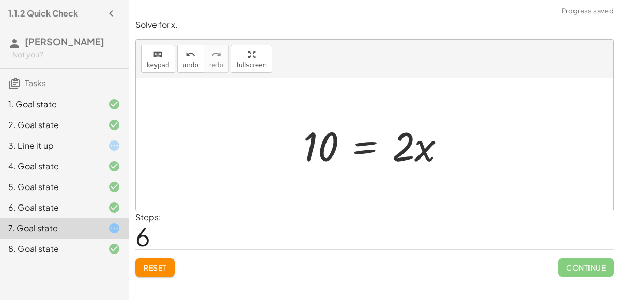
click at [393, 153] on div at bounding box center [378, 144] width 161 height 53
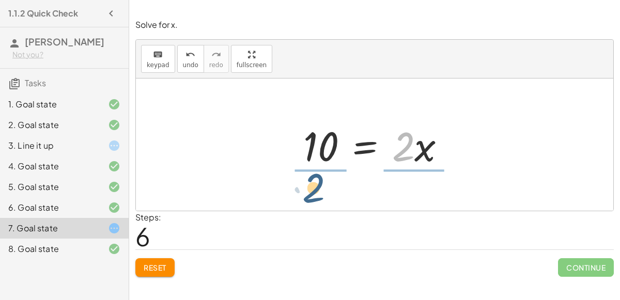
drag, startPoint x: 406, startPoint y: 141, endPoint x: 317, endPoint y: 182, distance: 98.3
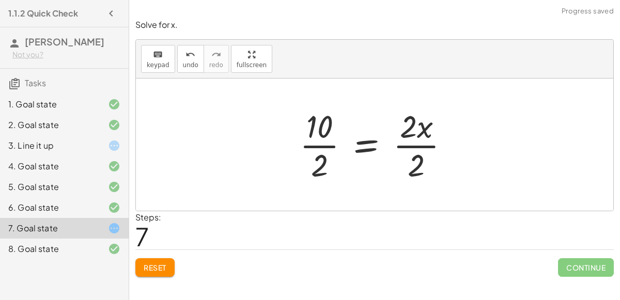
click at [327, 145] on div at bounding box center [379, 145] width 168 height 80
click at [413, 144] on div at bounding box center [387, 145] width 151 height 80
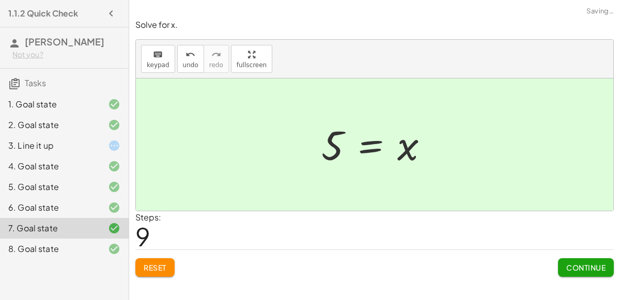
click at [606, 273] on button "Continue" at bounding box center [586, 267] width 56 height 19
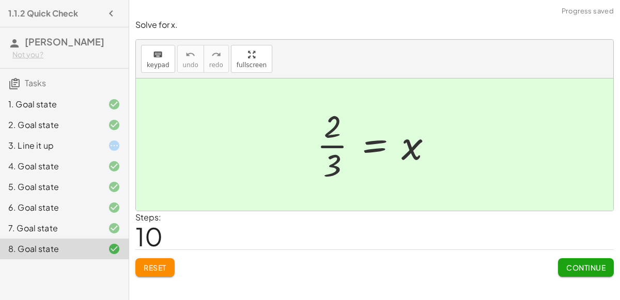
click at [88, 177] on div "3. Line it up" at bounding box center [64, 187] width 129 height 21
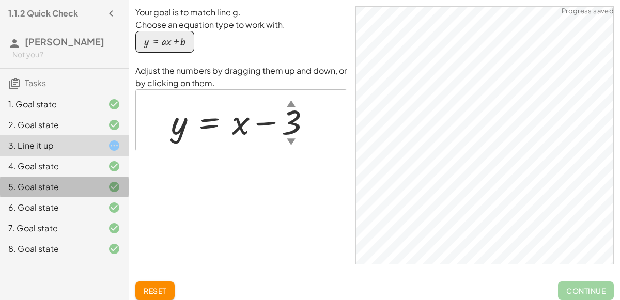
click at [105, 187] on div at bounding box center [105, 187] width 29 height 12
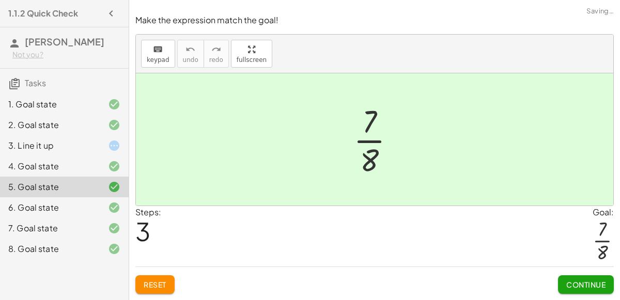
click at [76, 98] on div "1. Goal state" at bounding box center [49, 104] width 83 height 12
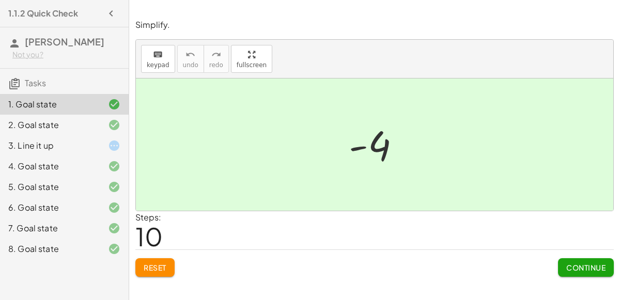
click at [115, 177] on div "3. Line it up" at bounding box center [64, 187] width 129 height 21
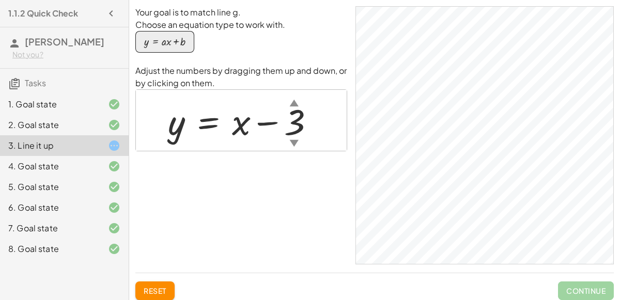
click at [82, 92] on div "1. Goal state 2. Goal state 3. Line it up 4. Goal state 5. Goal state 6. Goal s…" at bounding box center [64, 177] width 129 height 174
click at [81, 104] on div "1. Goal state" at bounding box center [49, 104] width 83 height 12
